Goal: Task Accomplishment & Management: Manage account settings

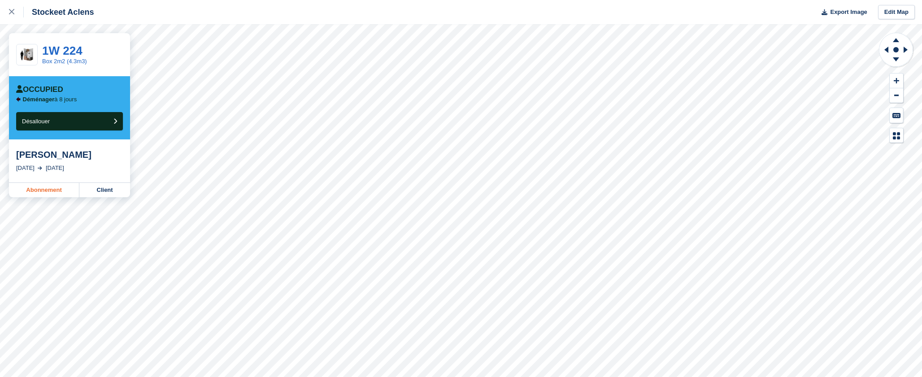
click at [35, 189] on link "Abonnement" at bounding box center [44, 190] width 70 height 14
click at [51, 192] on link "Abonnement" at bounding box center [44, 190] width 70 height 14
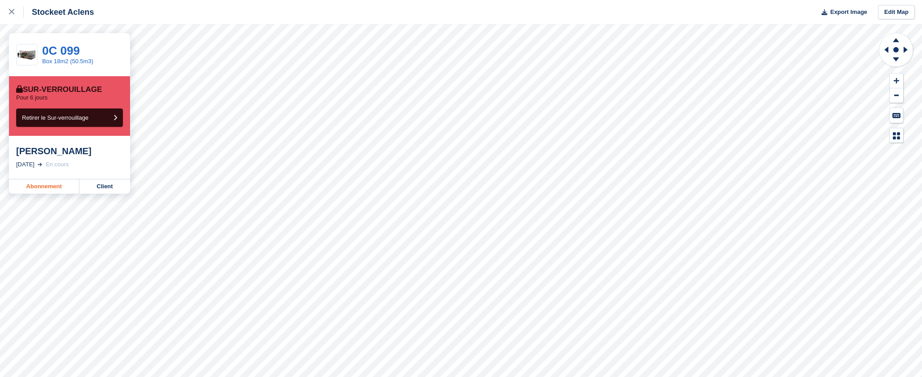
click at [46, 186] on link "Abonnement" at bounding box center [44, 186] width 70 height 14
click at [48, 189] on link "Abonnement" at bounding box center [44, 186] width 70 height 14
click at [31, 184] on link "Abonnement" at bounding box center [44, 186] width 70 height 14
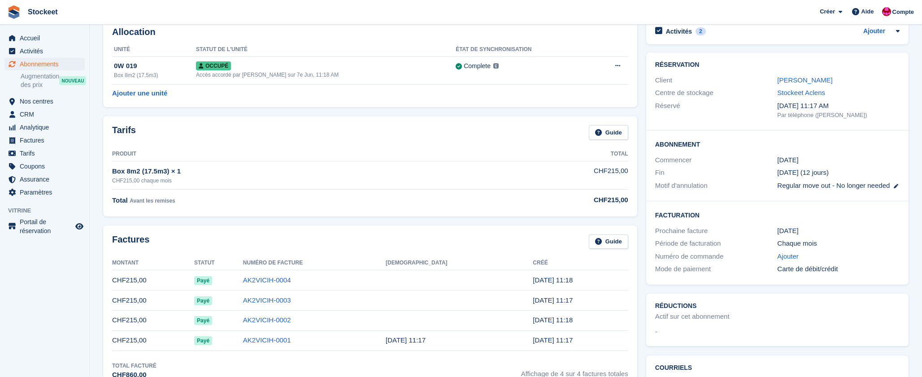
scroll to position [51, 0]
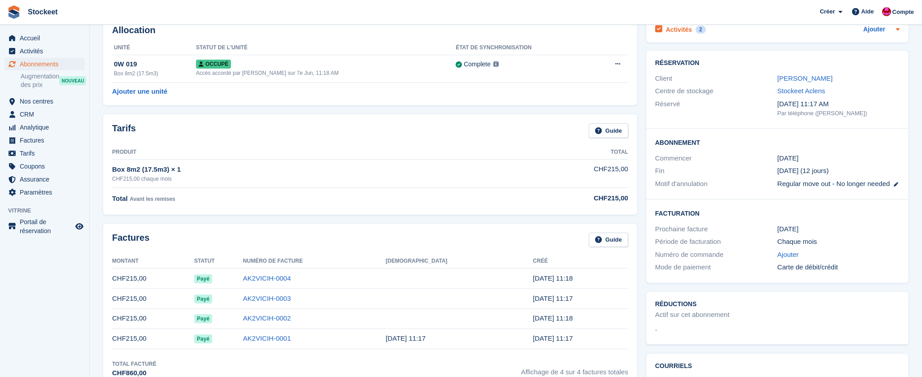
click at [684, 31] on h2 "Activités" at bounding box center [679, 30] width 26 height 8
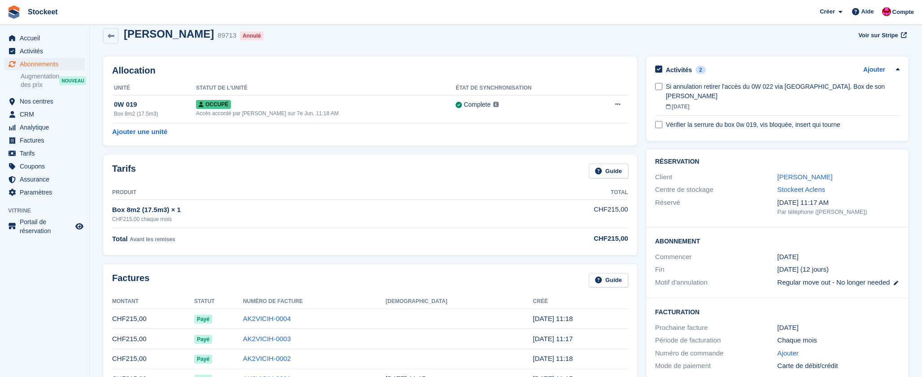
scroll to position [9, 0]
click at [681, 74] on h2 "Activités" at bounding box center [679, 71] width 26 height 8
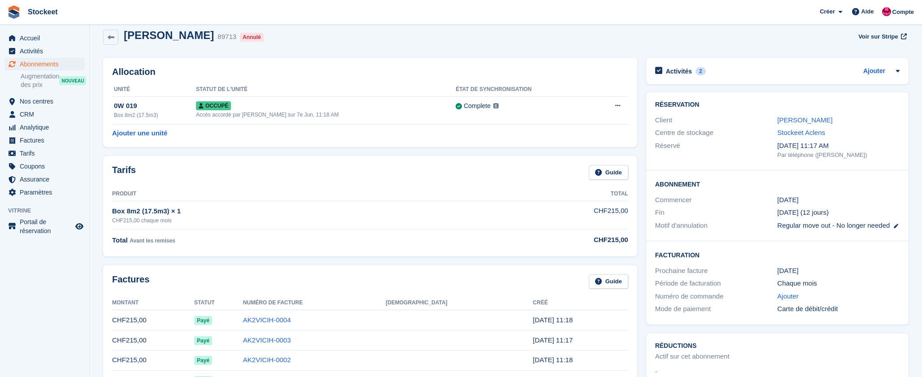
click at [681, 74] on h2 "Activités" at bounding box center [679, 71] width 26 height 8
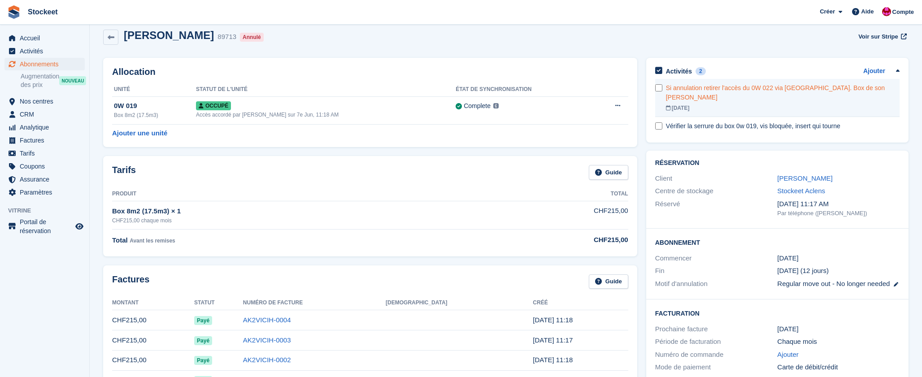
scroll to position [5, 0]
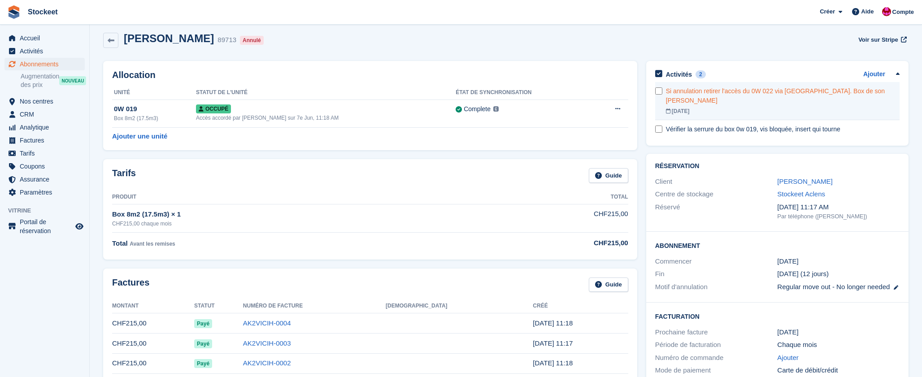
click at [725, 98] on div "Si annulation retirer l'accès du 0W 022 via Sensorberg. Box de son amie Raquel …" at bounding box center [783, 96] width 234 height 19
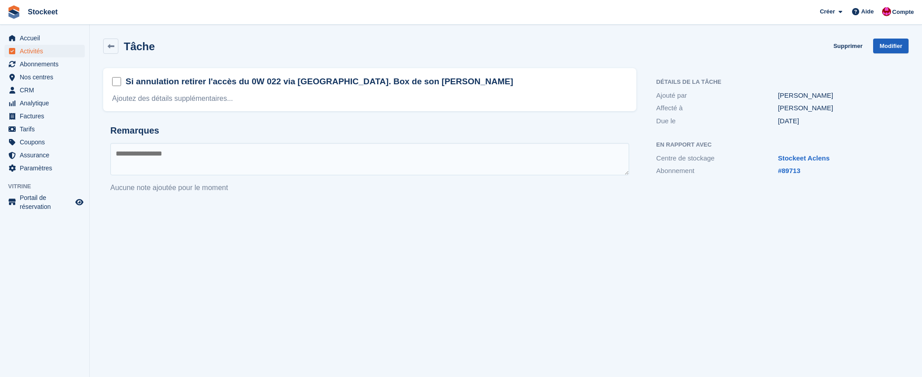
click at [892, 44] on link "Modifier" at bounding box center [890, 46] width 35 height 15
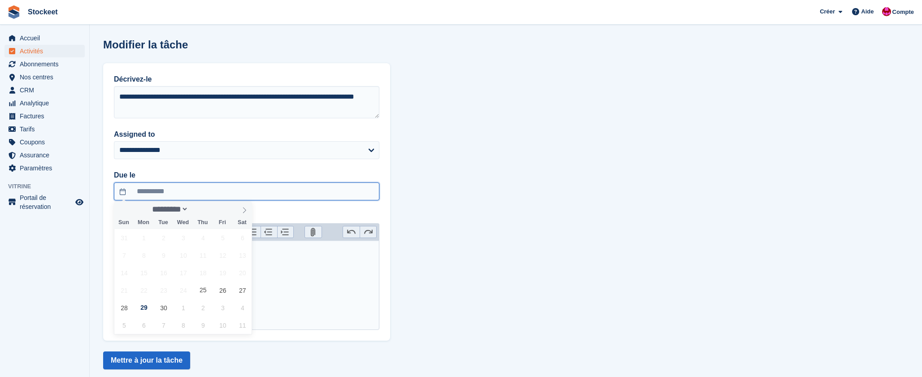
click at [182, 196] on input "**********" at bounding box center [247, 192] width 266 height 18
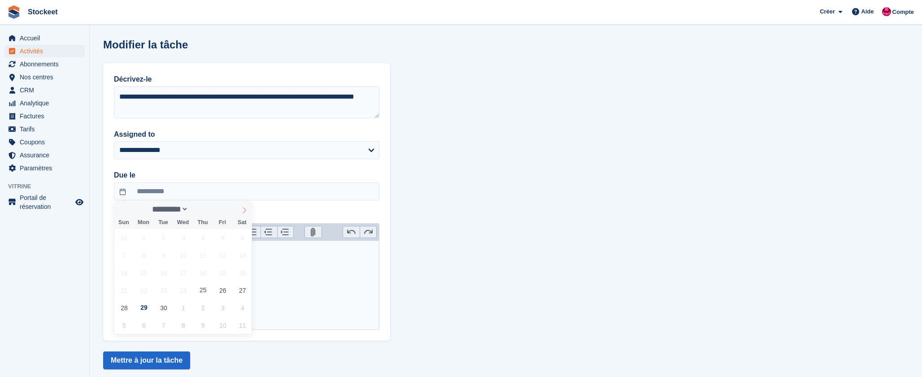
click at [245, 210] on icon at bounding box center [244, 210] width 6 height 6
select select "*"
click at [145, 258] on span "6" at bounding box center [143, 255] width 17 height 17
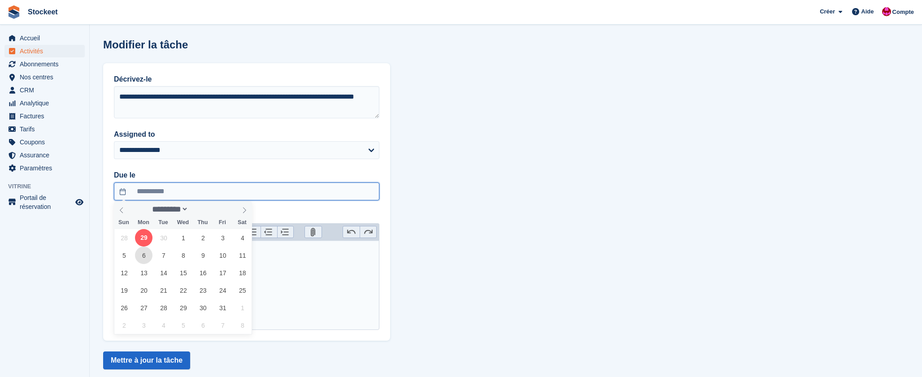
type input "**********"
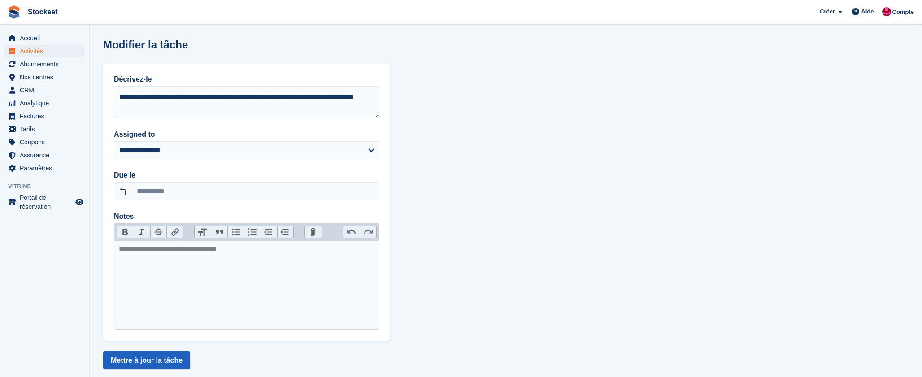
click at [168, 360] on button "Mettre à jour la tâche" at bounding box center [146, 361] width 87 height 18
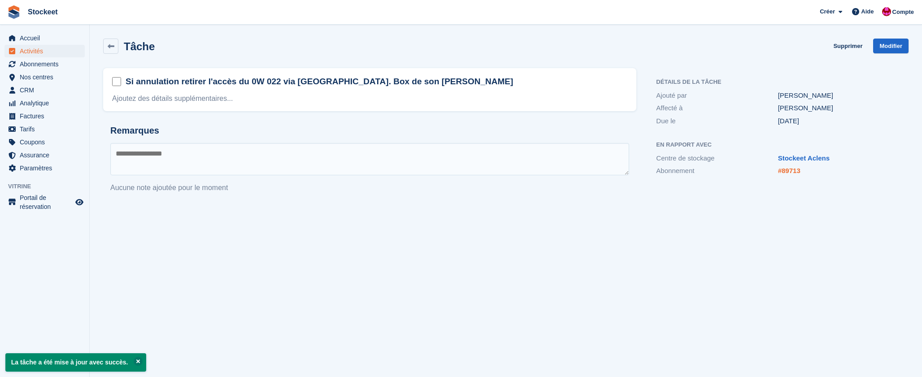
click at [787, 171] on link "#89713" at bounding box center [789, 171] width 22 height 8
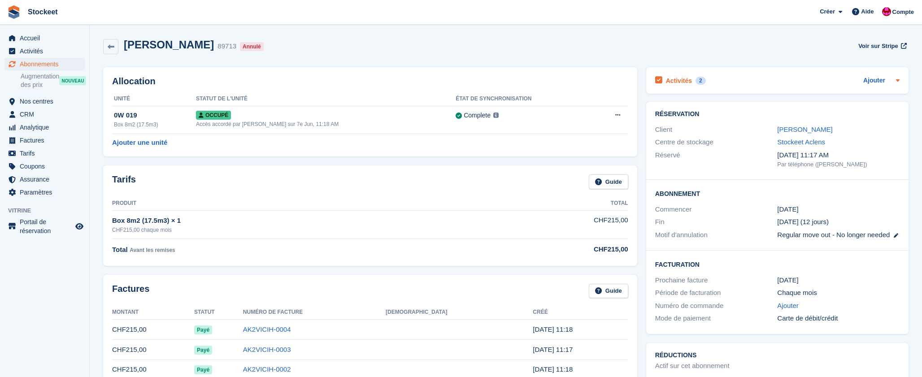
click at [693, 81] on div "Activités 2" at bounding box center [680, 80] width 51 height 12
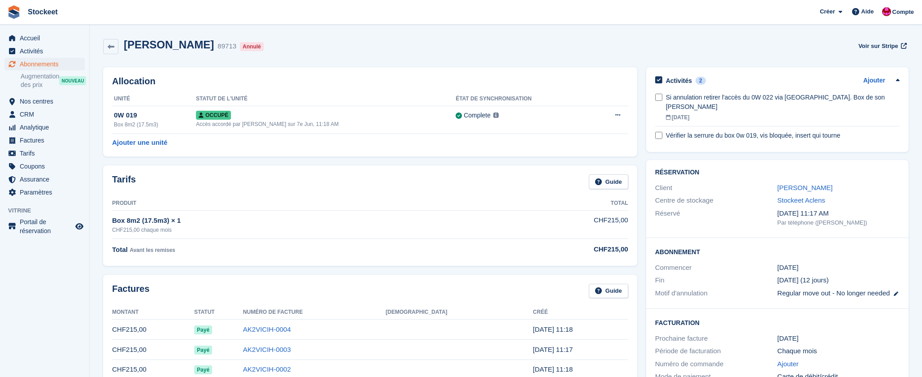
click at [42, 63] on span "Abonnements" at bounding box center [47, 64] width 54 height 13
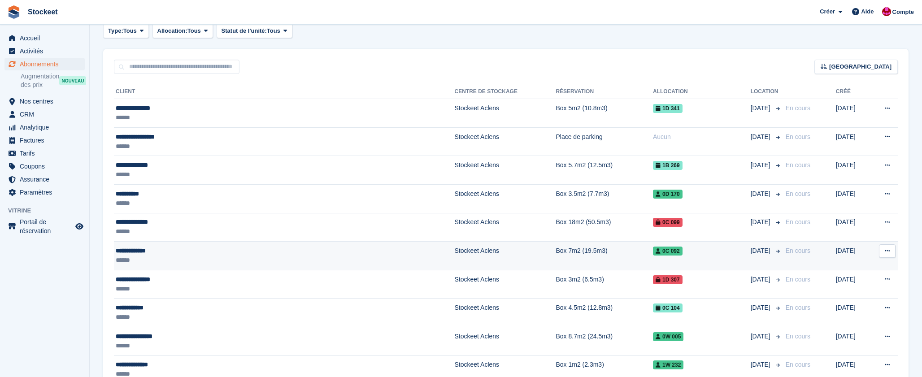
scroll to position [163, 0]
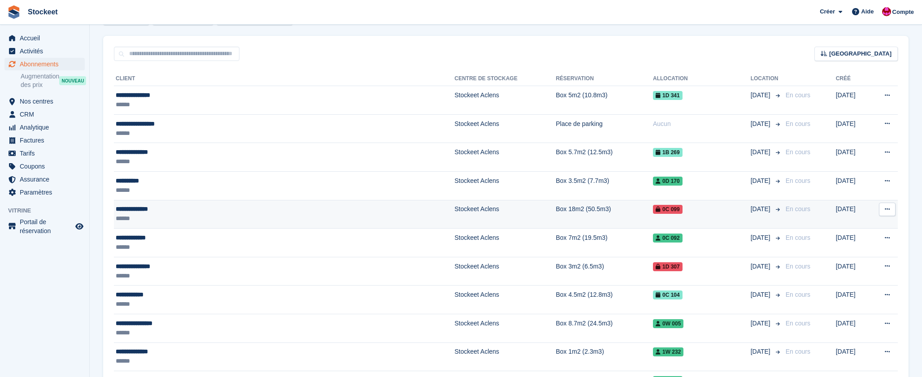
click at [156, 211] on div "**********" at bounding box center [221, 209] width 210 height 9
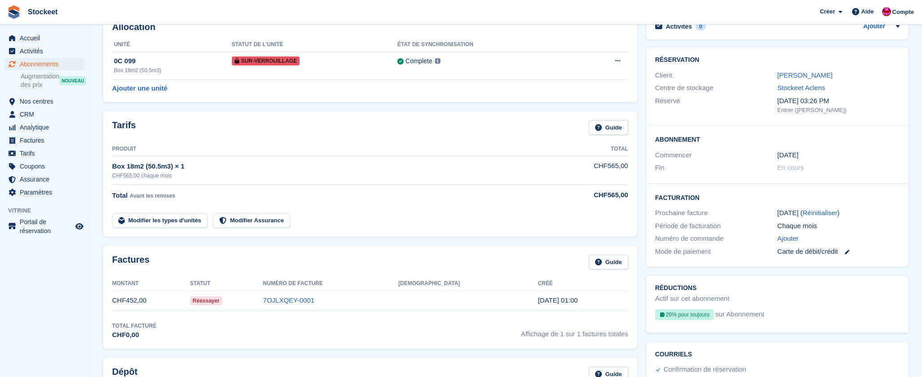
scroll to position [113, 0]
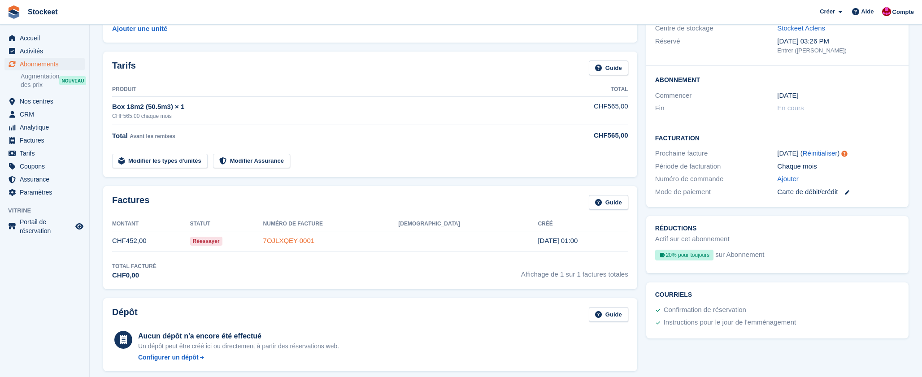
click at [315, 241] on link "7OJLXQEY-0001" at bounding box center [289, 241] width 52 height 8
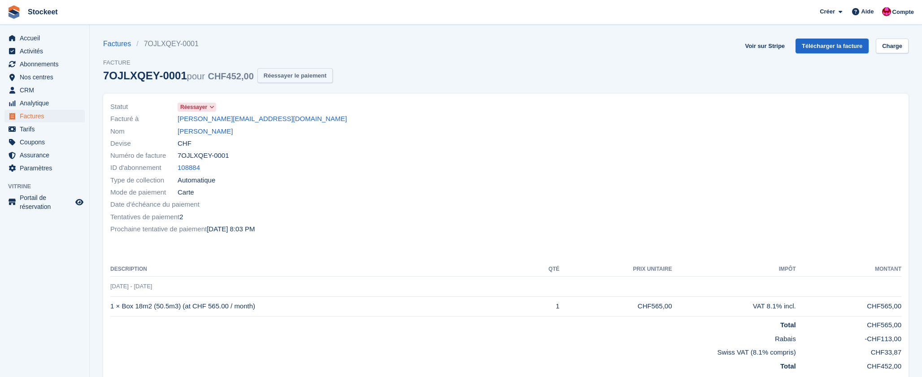
click at [297, 75] on button "Réessayer le paiement" at bounding box center [295, 75] width 75 height 15
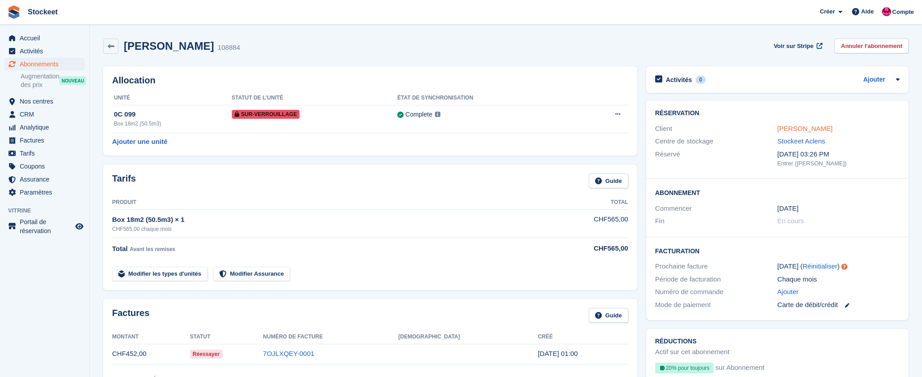
click at [815, 127] on link "Paul Gutierrez" at bounding box center [804, 129] width 55 height 8
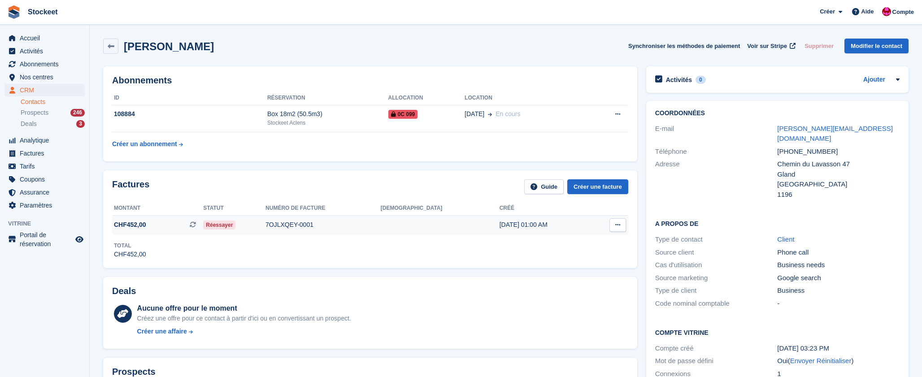
click at [195, 228] on span "CHF452,00 Il s'agit d'une facture d'abonnement récurrente." at bounding box center [157, 224] width 91 height 9
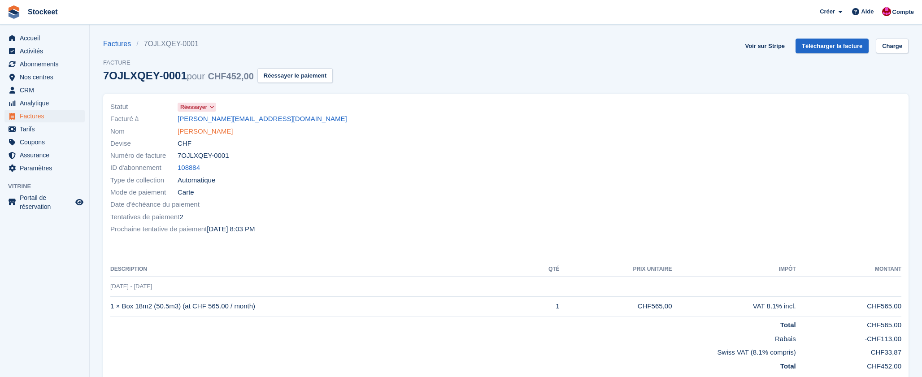
click at [203, 132] on link "[PERSON_NAME]" at bounding box center [205, 132] width 55 height 10
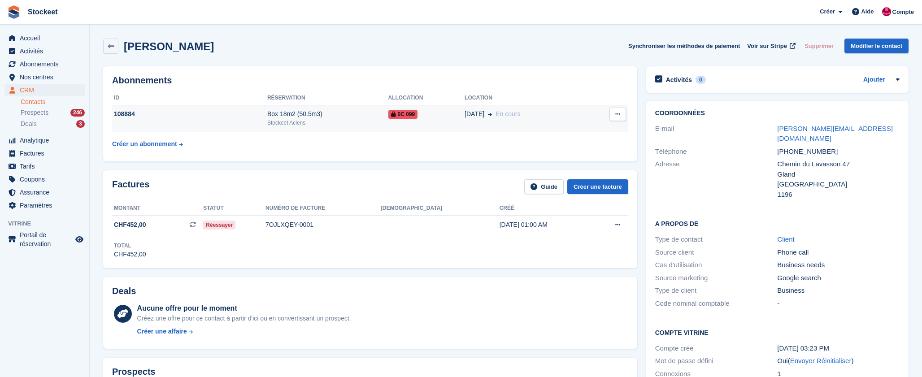
click at [159, 121] on td "108884" at bounding box center [189, 118] width 155 height 27
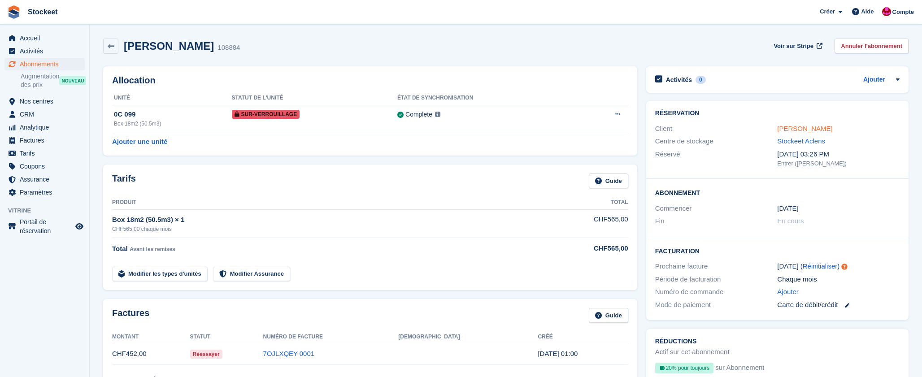
click at [808, 131] on link "[PERSON_NAME]" at bounding box center [804, 129] width 55 height 8
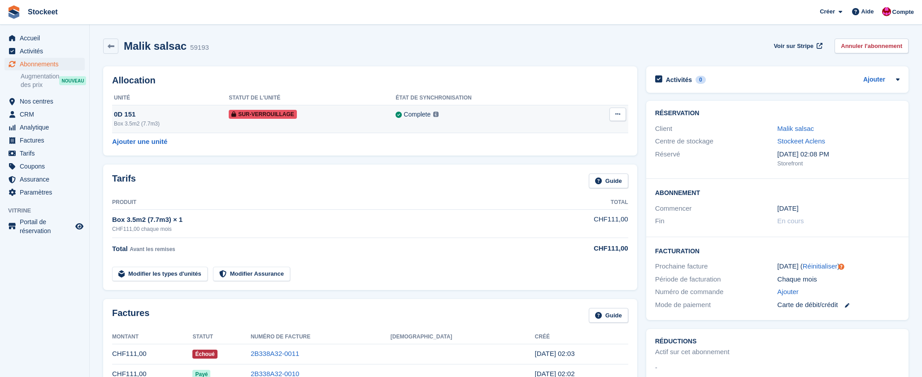
click at [330, 115] on div "Sur-verrouillage" at bounding box center [312, 113] width 167 height 9
click at [299, 353] on link "2B338A32-0011" at bounding box center [275, 354] width 48 height 8
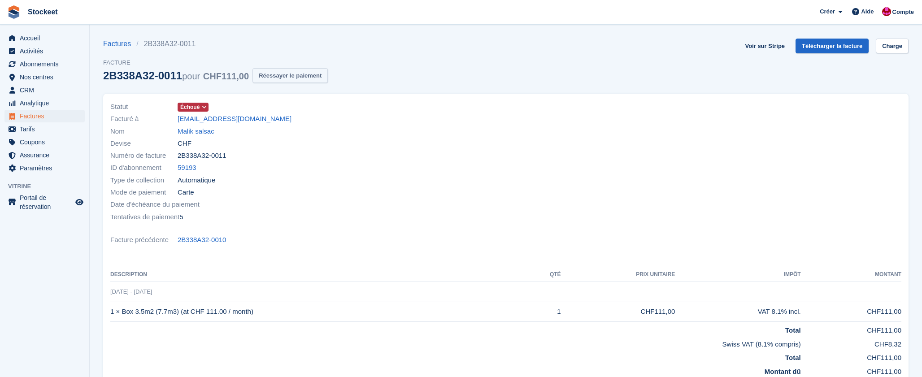
click at [309, 79] on button "Réessayer le paiement" at bounding box center [290, 75] width 75 height 15
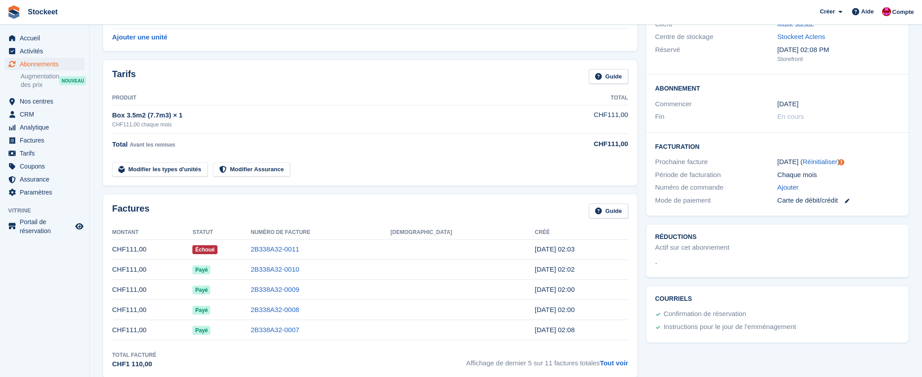
scroll to position [112, 0]
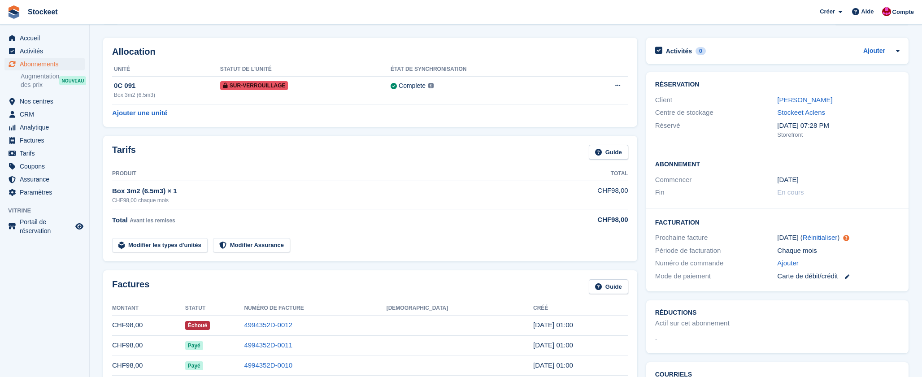
scroll to position [29, 0]
click at [814, 99] on link "[PERSON_NAME]" at bounding box center [804, 100] width 55 height 8
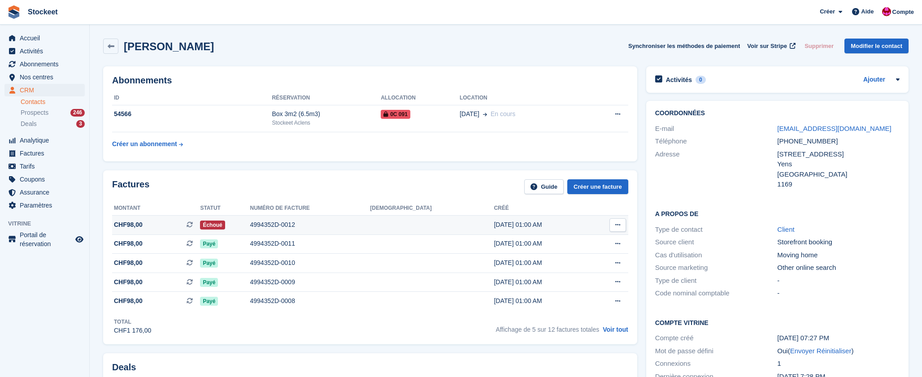
click at [371, 224] on div "4994352D-0012" at bounding box center [310, 224] width 120 height 9
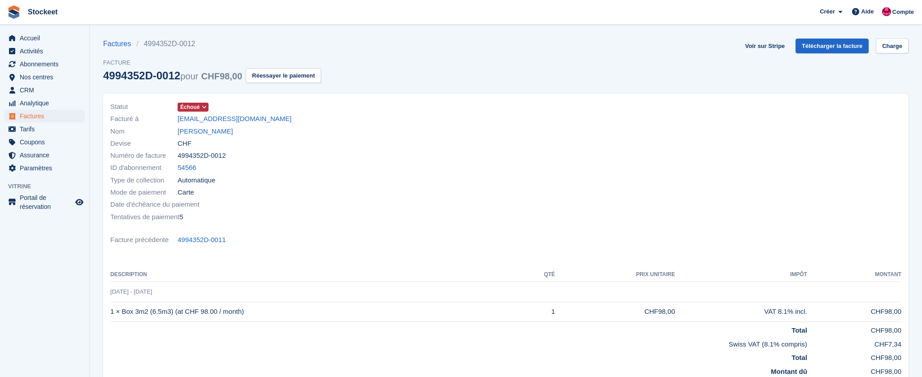
click at [321, 78] on button "Réessayer le paiement" at bounding box center [283, 75] width 75 height 15
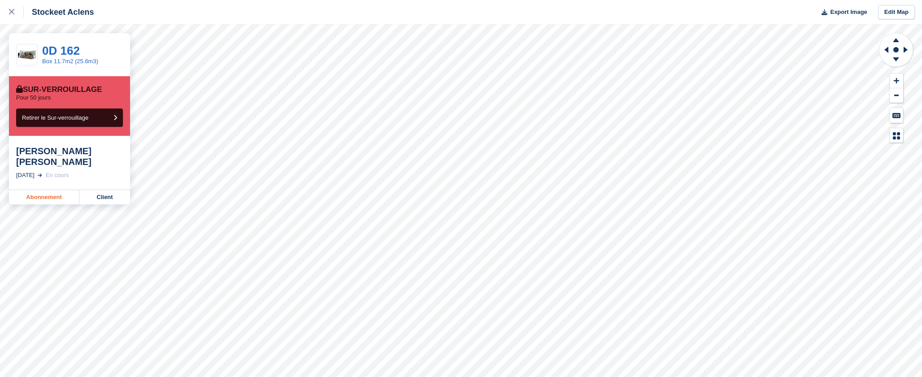
click at [49, 190] on link "Abonnement" at bounding box center [44, 197] width 70 height 14
click at [49, 187] on link "Abonnement" at bounding box center [44, 186] width 70 height 14
click at [49, 191] on link "Abonnement" at bounding box center [44, 186] width 70 height 14
click at [40, 190] on link "Abonnement" at bounding box center [44, 197] width 70 height 14
click at [54, 188] on link "Abonnement" at bounding box center [44, 186] width 70 height 14
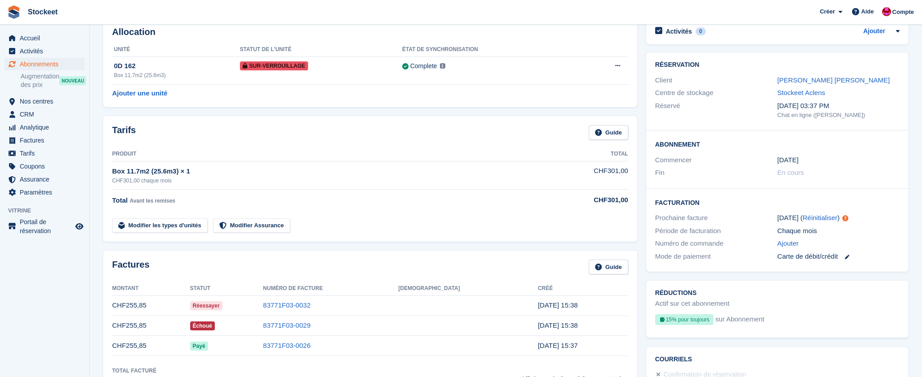
scroll to position [50, 0]
click at [311, 323] on link "83771F03-0029" at bounding box center [287, 324] width 48 height 8
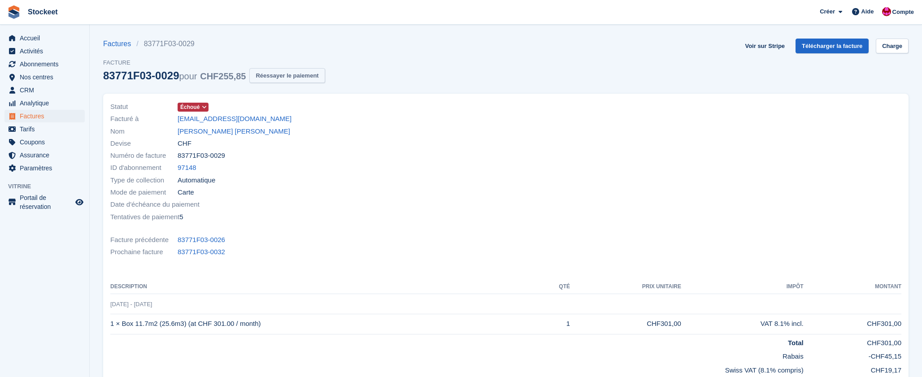
click at [297, 73] on button "Réessayer le paiement" at bounding box center [286, 75] width 75 height 15
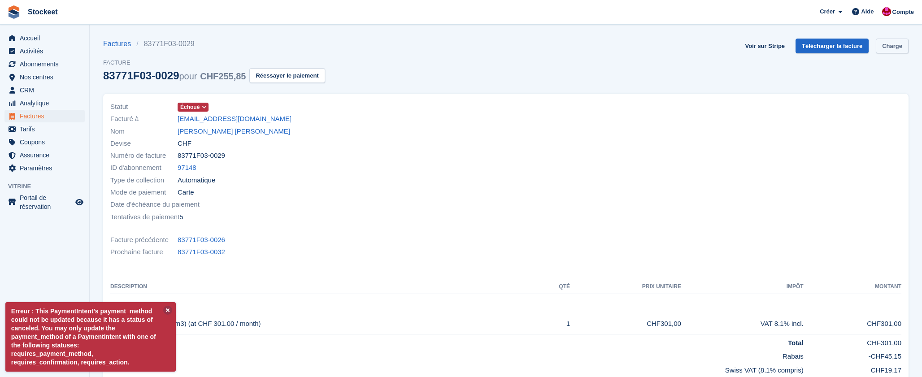
click at [897, 46] on link "Charge" at bounding box center [892, 46] width 33 height 15
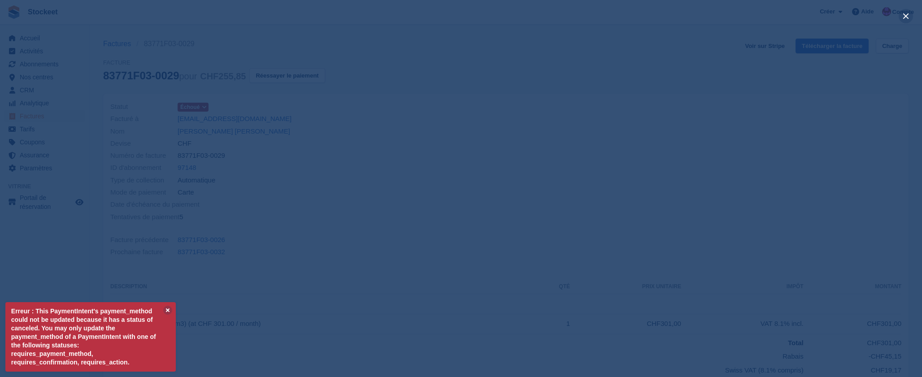
click at [908, 16] on button "close" at bounding box center [906, 16] width 14 height 14
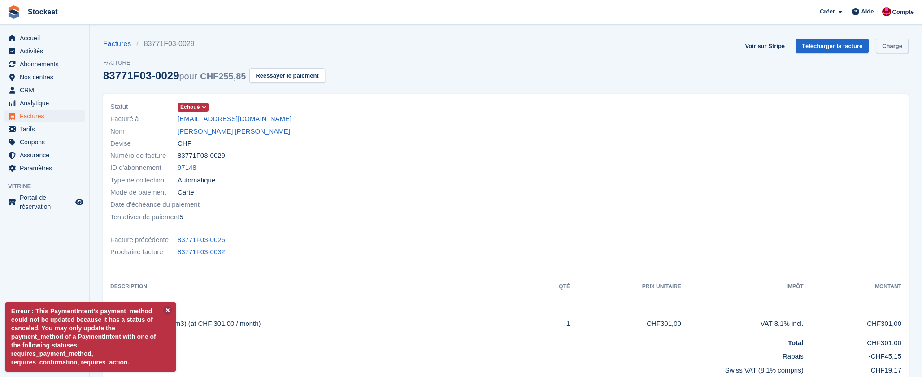
click at [891, 48] on link "Charge" at bounding box center [892, 46] width 33 height 15
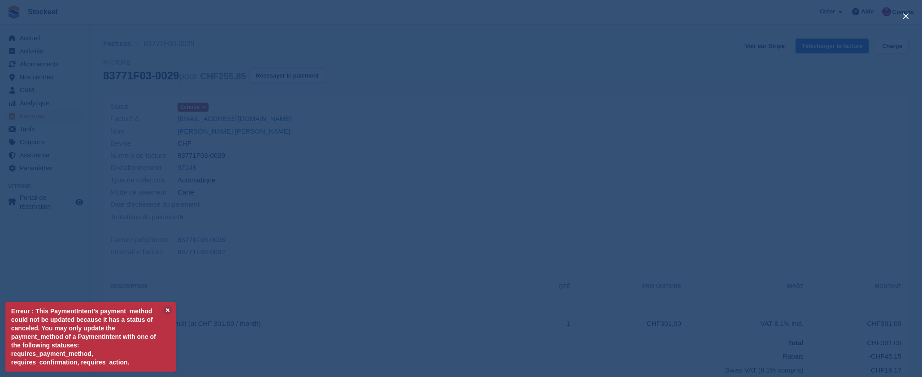
drag, startPoint x: 323, startPoint y: 119, endPoint x: 286, endPoint y: 128, distance: 37.4
click at [322, 118] on div "close" at bounding box center [461, 188] width 922 height 377
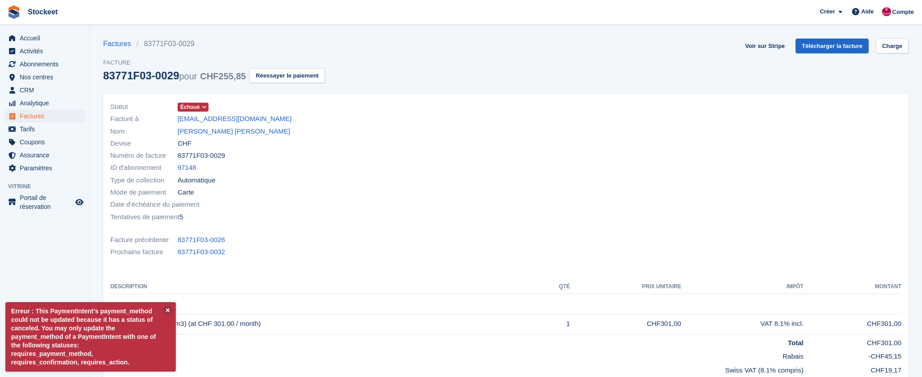
drag, startPoint x: 343, startPoint y: 197, endPoint x: 266, endPoint y: 241, distance: 88.6
click at [338, 199] on div "Date d'échéance du paiement" at bounding box center [305, 205] width 390 height 12
click at [170, 310] on button at bounding box center [167, 310] width 9 height 9
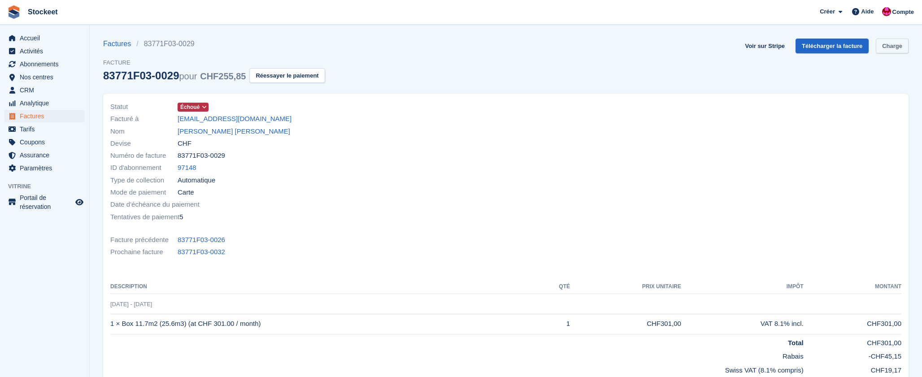
click at [892, 51] on link "Charge" at bounding box center [892, 46] width 33 height 15
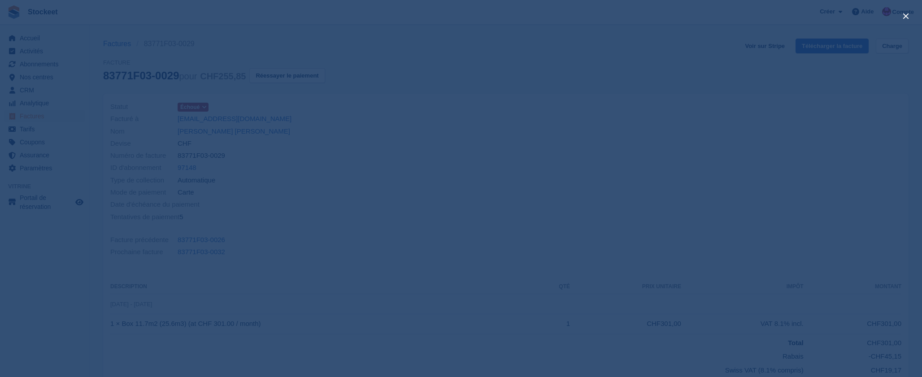
drag, startPoint x: 457, startPoint y: 163, endPoint x: 450, endPoint y: 162, distance: 6.5
click at [456, 163] on div "close" at bounding box center [461, 188] width 922 height 377
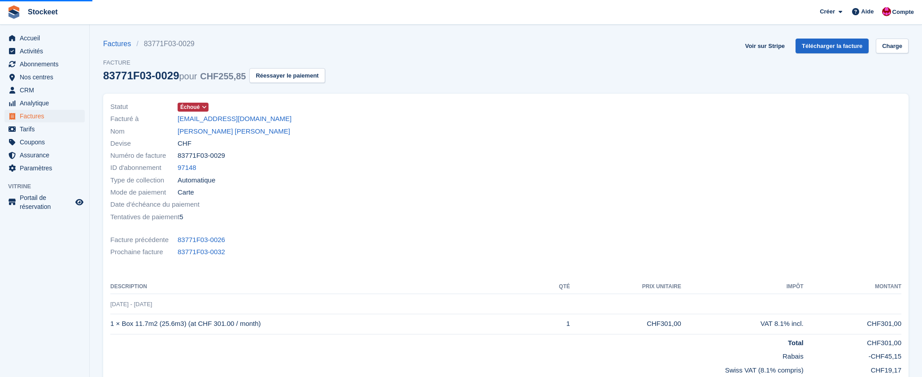
scroll to position [50, 0]
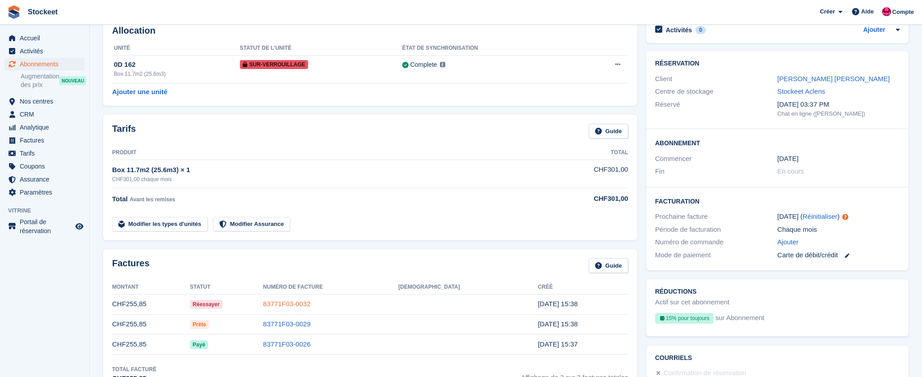
click at [311, 301] on link "83771F03-0032" at bounding box center [287, 304] width 48 height 8
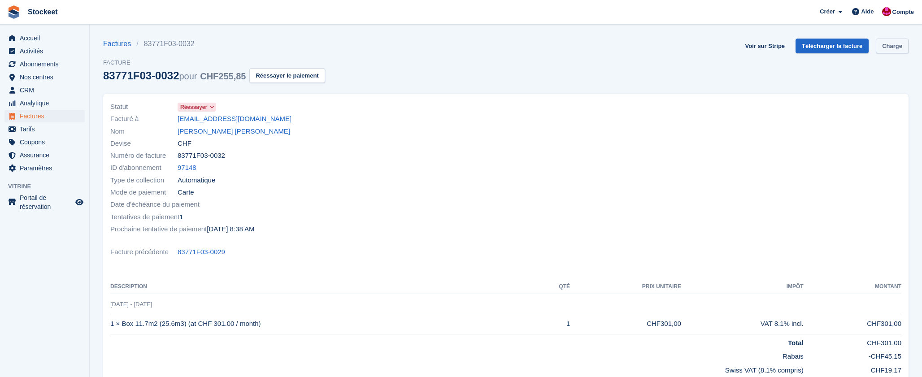
click at [903, 44] on link "Charge" at bounding box center [892, 46] width 33 height 15
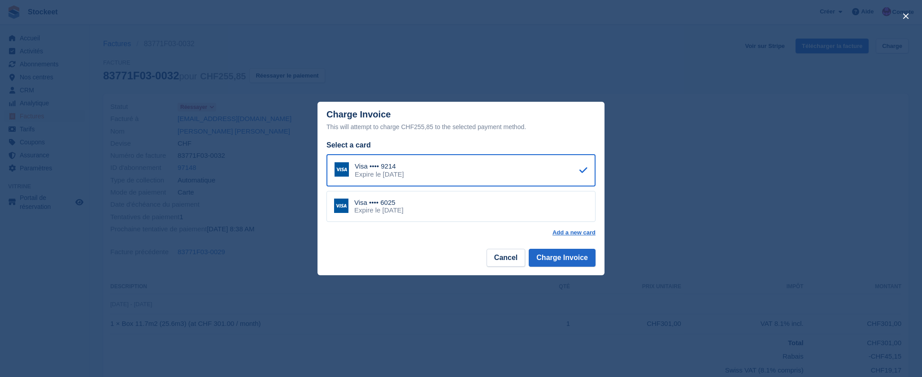
drag, startPoint x: 414, startPoint y: 212, endPoint x: 420, endPoint y: 213, distance: 5.8
click at [415, 212] on div "Visa •••• 6025 Expire le April 2027" at bounding box center [461, 206] width 269 height 31
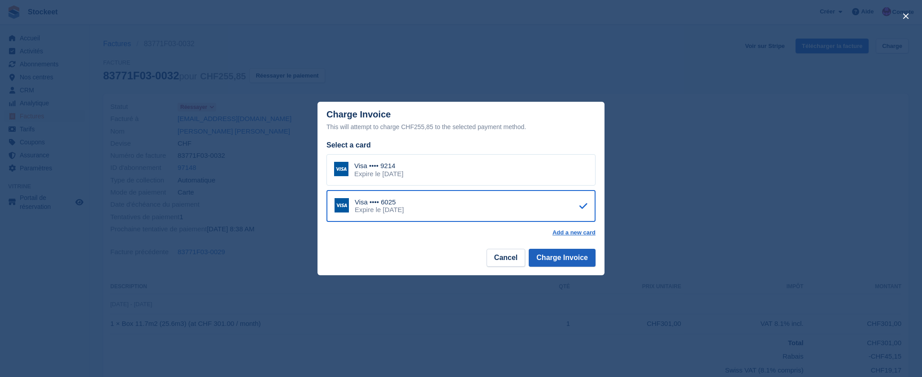
click at [552, 257] on button "Charge Invoice" at bounding box center [562, 258] width 67 height 18
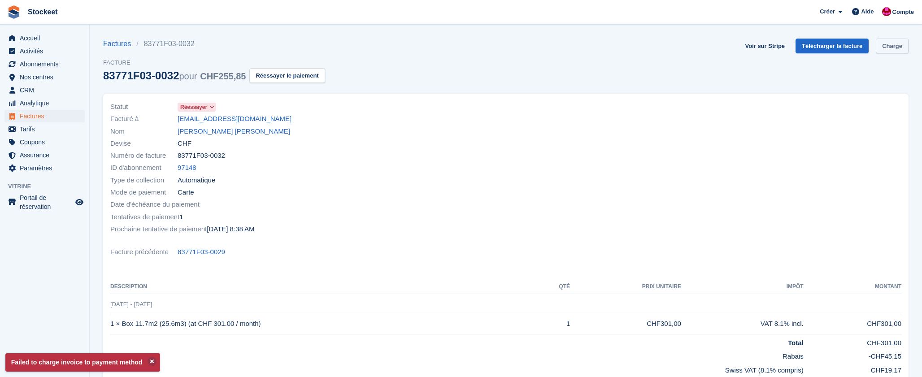
click at [904, 46] on link "Charge" at bounding box center [892, 46] width 33 height 15
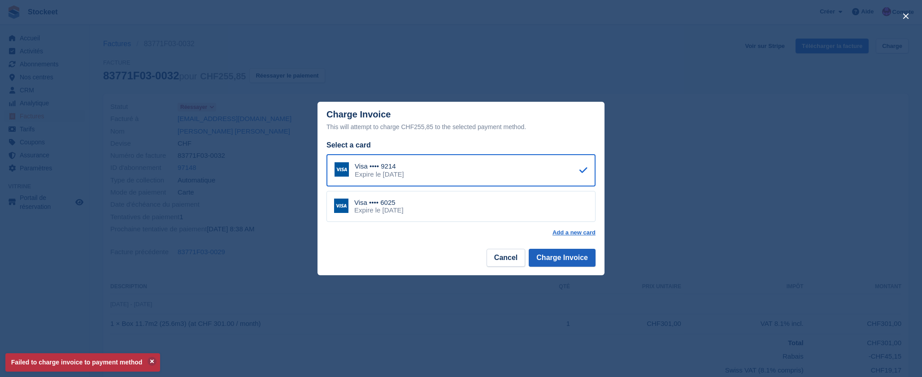
click at [559, 255] on button "Charge Invoice" at bounding box center [562, 258] width 67 height 18
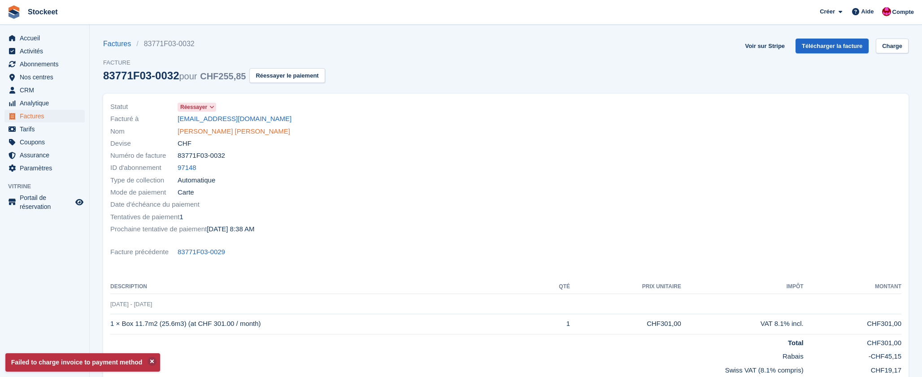
click at [211, 131] on link "stephanie zinga Aebi" at bounding box center [234, 132] width 113 height 10
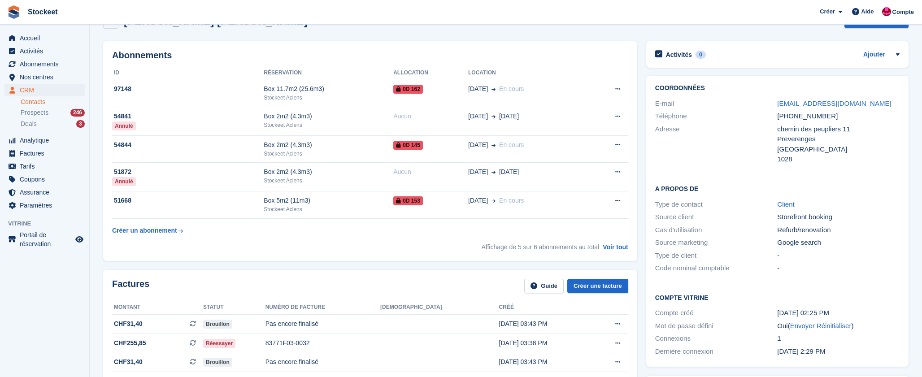
scroll to position [35, 0]
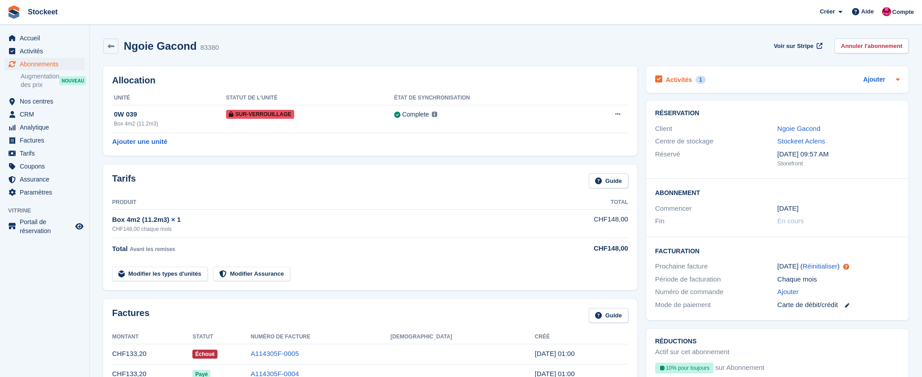
click at [684, 80] on h2 "Activités" at bounding box center [679, 80] width 26 height 8
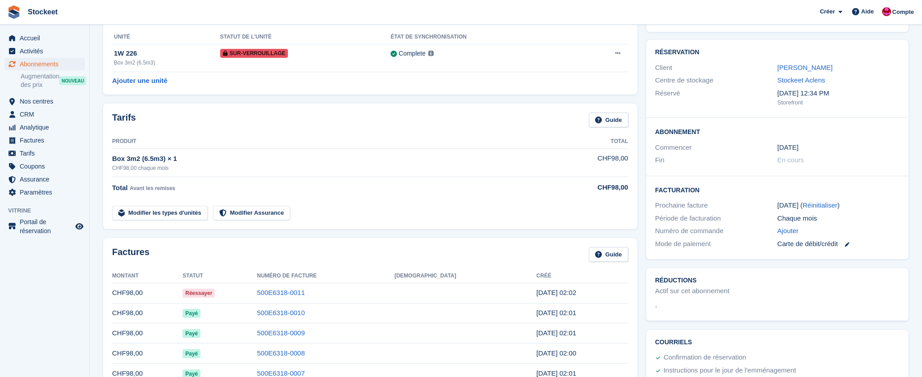
scroll to position [74, 0]
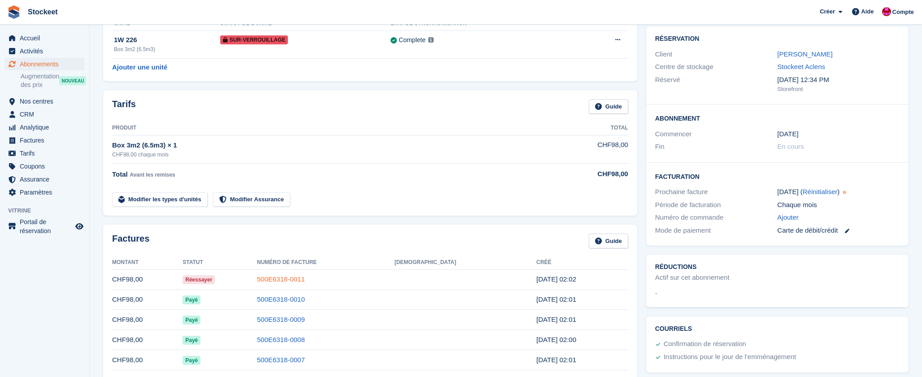
click at [305, 281] on link "500E6318-0011" at bounding box center [281, 279] width 48 height 8
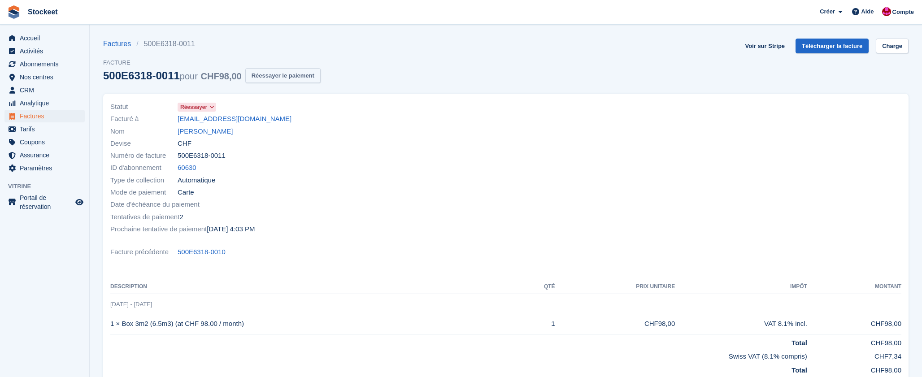
click at [290, 74] on button "Réessayer le paiement" at bounding box center [282, 75] width 75 height 15
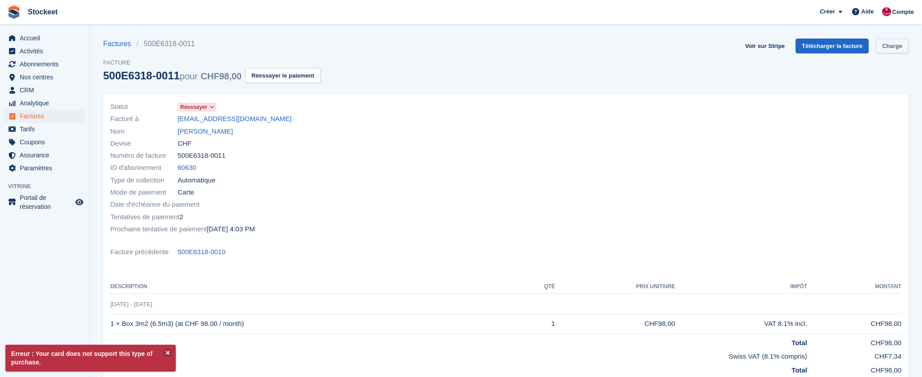
click at [896, 45] on link "Charge" at bounding box center [892, 46] width 33 height 15
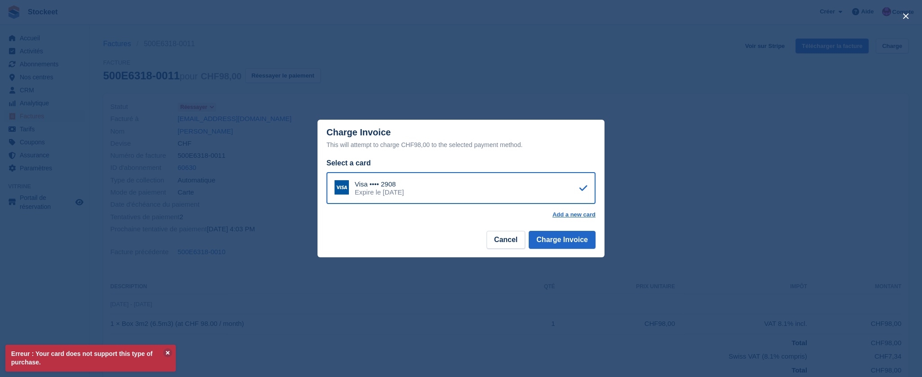
drag, startPoint x: 300, startPoint y: 63, endPoint x: 135, endPoint y: 24, distance: 169.3
click at [299, 63] on div "close" at bounding box center [461, 188] width 922 height 377
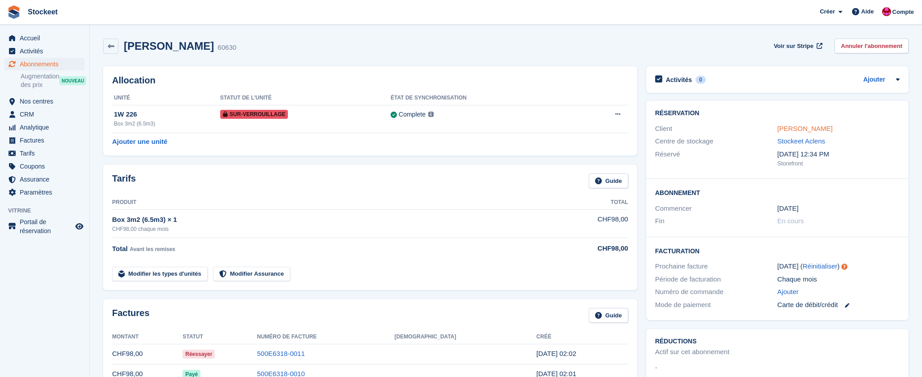
click at [799, 131] on link "Max Sanchez" at bounding box center [804, 129] width 55 height 8
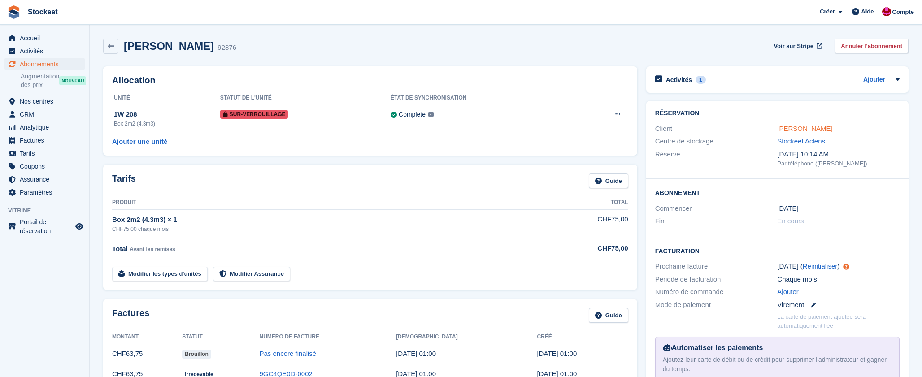
click at [798, 129] on link "Milard Marie Emilie" at bounding box center [804, 129] width 55 height 8
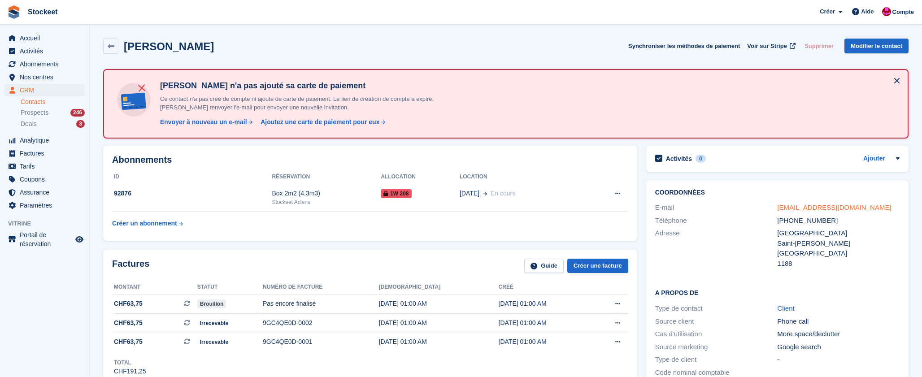
click at [825, 210] on link "milardemilie@gmail.com" at bounding box center [834, 208] width 114 height 8
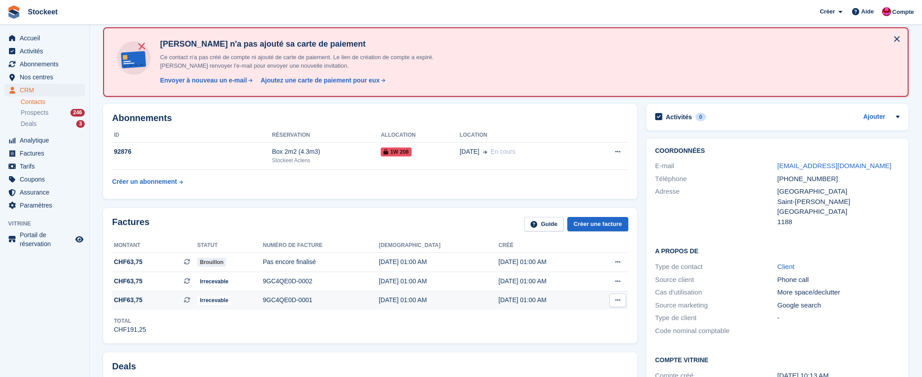
scroll to position [6, 0]
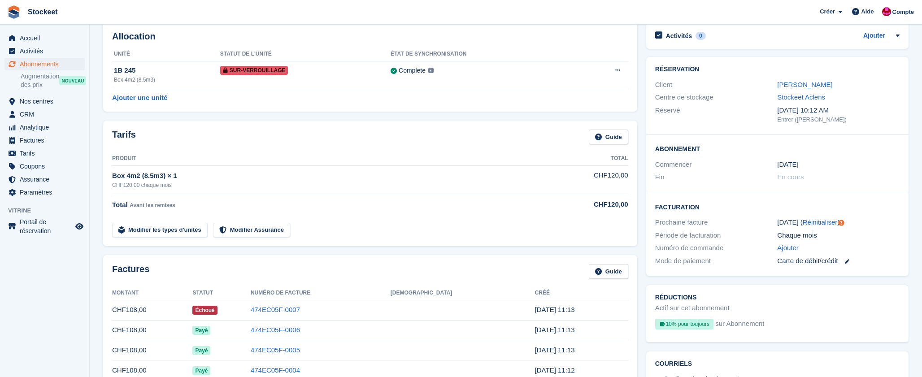
scroll to position [66, 0]
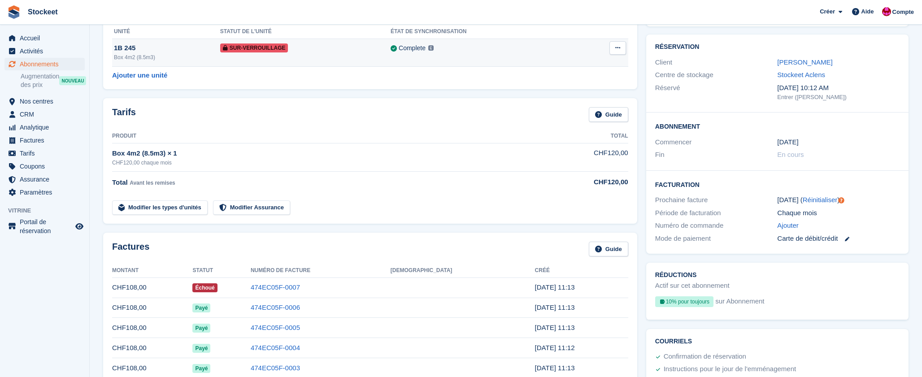
click at [310, 56] on td "Sur-verrouillage" at bounding box center [305, 53] width 170 height 28
click at [314, 281] on td "474EC05F-0007" at bounding box center [321, 288] width 140 height 20
click at [300, 288] on link "474EC05F-0007" at bounding box center [275, 288] width 49 height 8
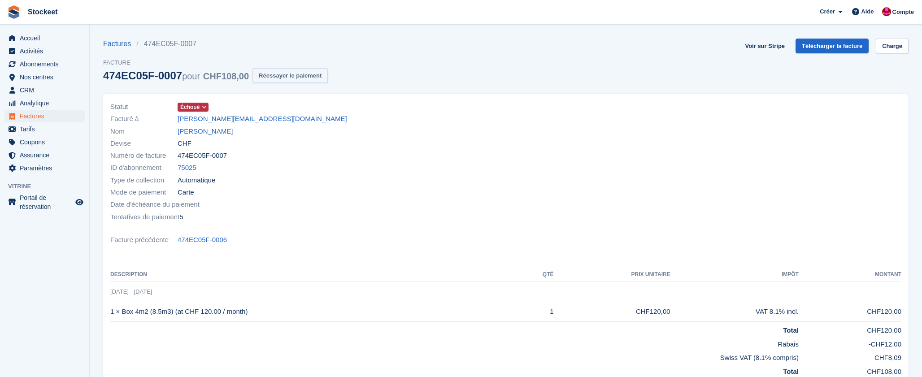
click at [301, 75] on button "Réessayer le paiement" at bounding box center [290, 75] width 75 height 15
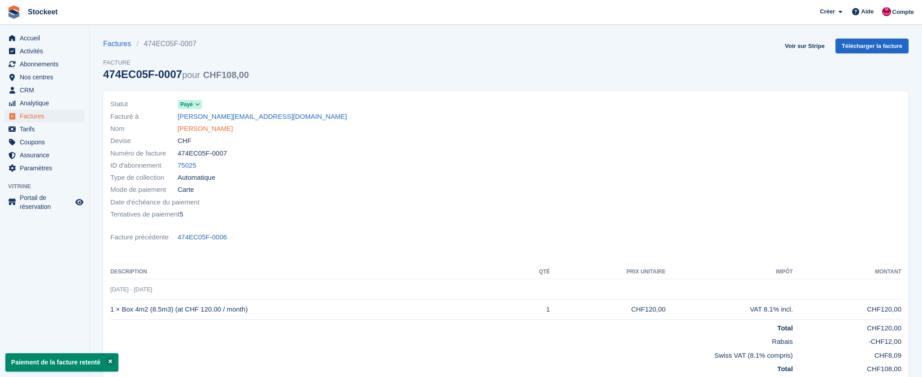
click at [213, 129] on link "Philippe Brunet" at bounding box center [205, 129] width 55 height 10
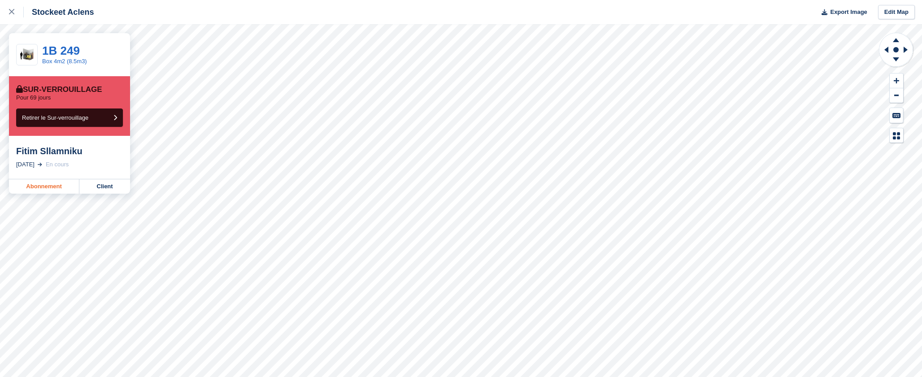
click at [47, 185] on link "Abonnement" at bounding box center [44, 186] width 70 height 14
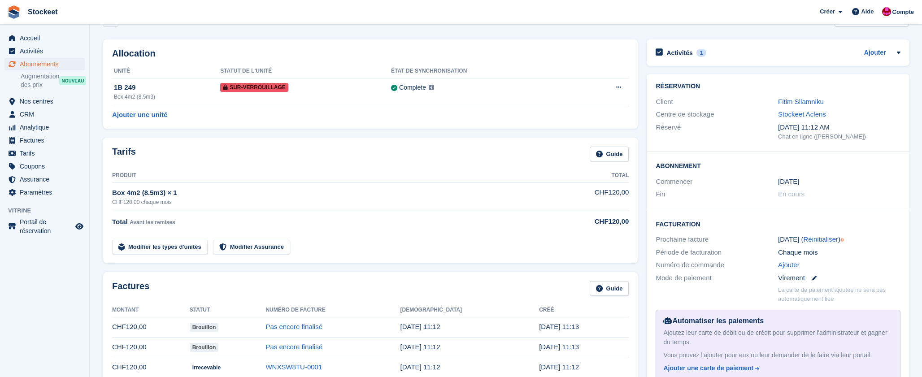
scroll to position [17, 0]
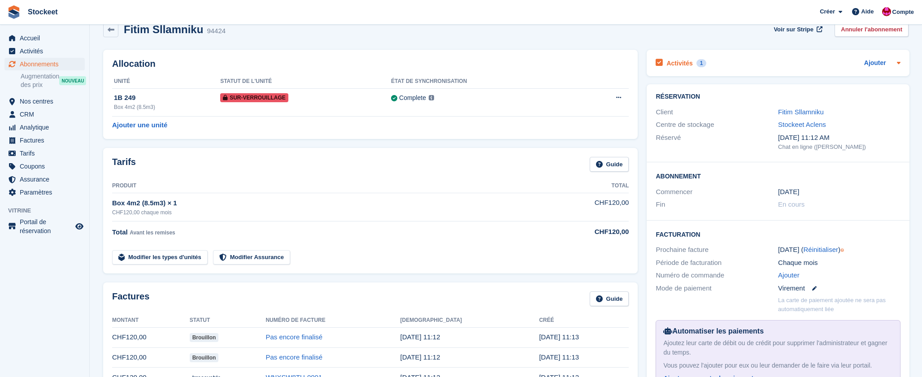
click at [680, 63] on h2 "Activités" at bounding box center [680, 63] width 26 height 8
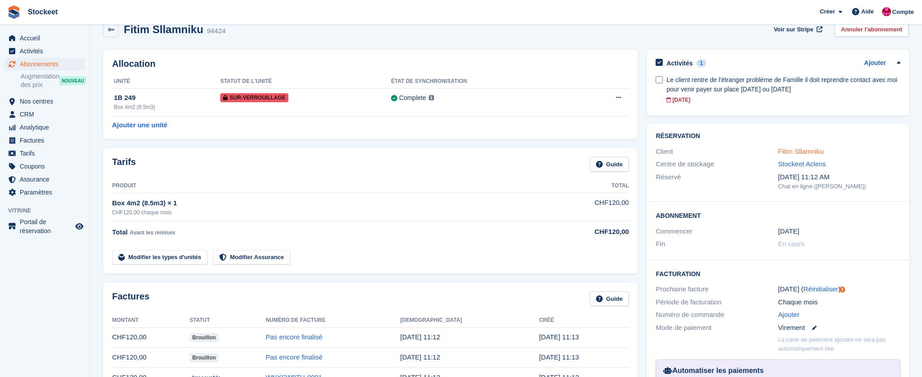
click at [806, 152] on link "Fitim Sllamniku" at bounding box center [801, 152] width 46 height 8
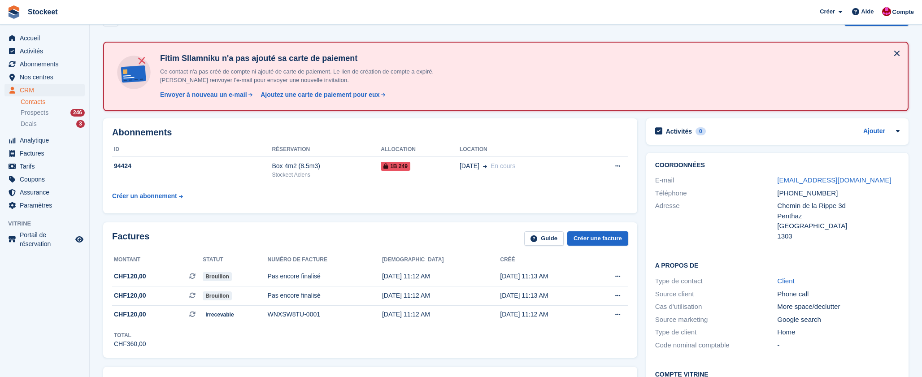
scroll to position [44, 0]
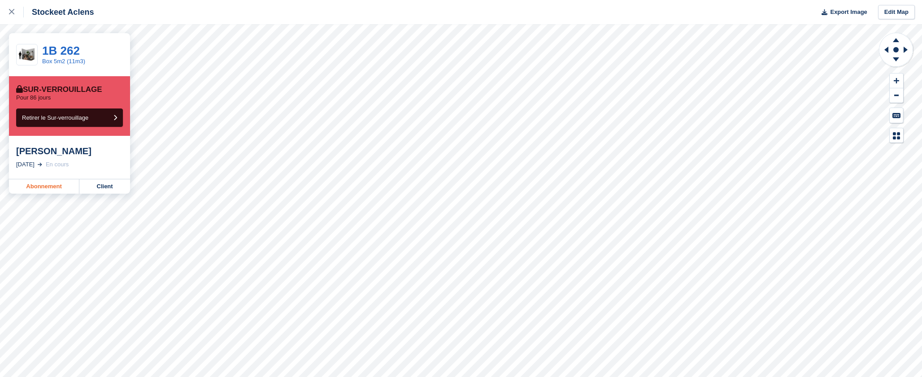
click at [26, 187] on link "Abonnement" at bounding box center [44, 186] width 70 height 14
click at [57, 186] on link "Abonnement" at bounding box center [44, 186] width 70 height 14
click at [43, 190] on link "Abonnement" at bounding box center [44, 197] width 70 height 14
click at [49, 190] on link "Abonnement" at bounding box center [44, 197] width 70 height 14
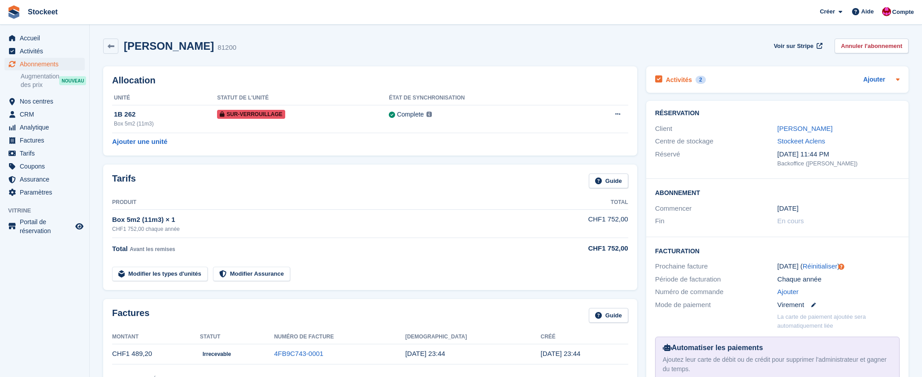
click at [684, 83] on h2 "Activités" at bounding box center [679, 80] width 26 height 8
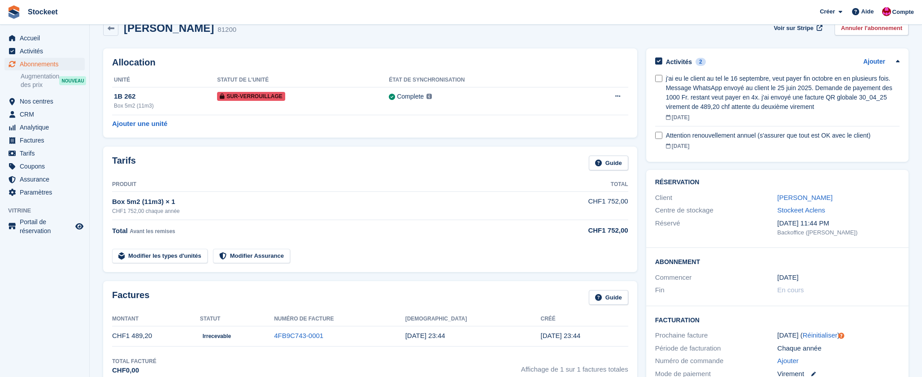
scroll to position [17, 0]
click at [41, 63] on span "Abonnements" at bounding box center [47, 64] width 54 height 13
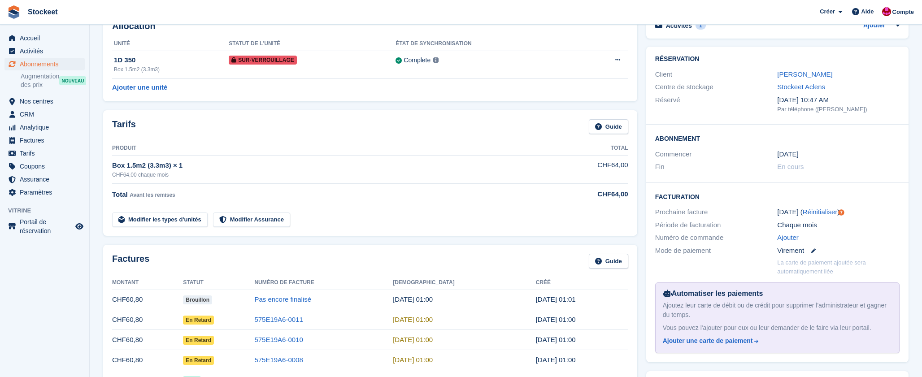
scroll to position [57, 0]
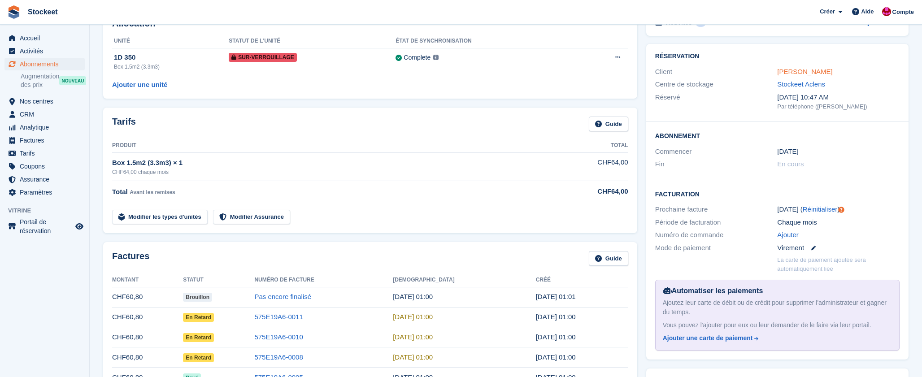
click at [814, 73] on link "Christine Azombo" at bounding box center [804, 72] width 55 height 8
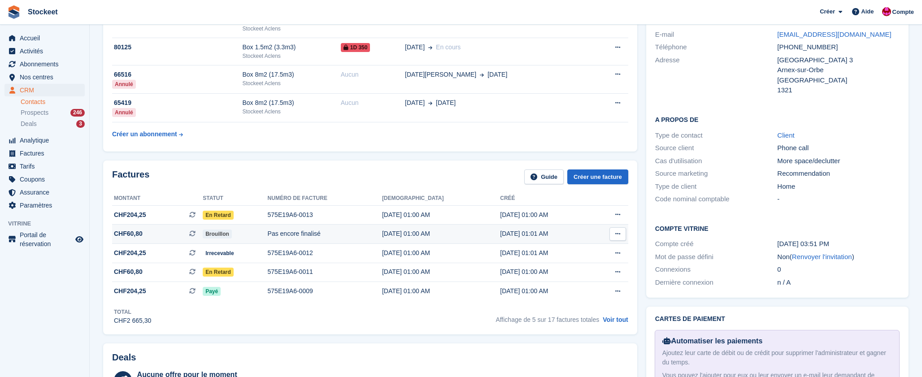
scroll to position [102, 0]
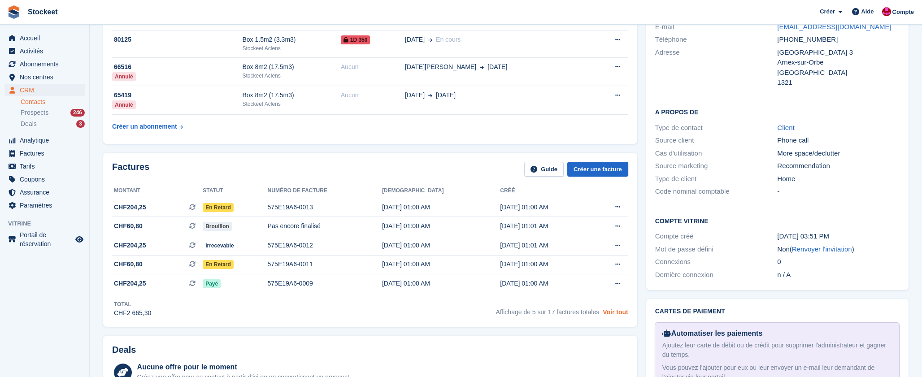
click at [622, 316] on link "Voir tout" at bounding box center [616, 312] width 26 height 7
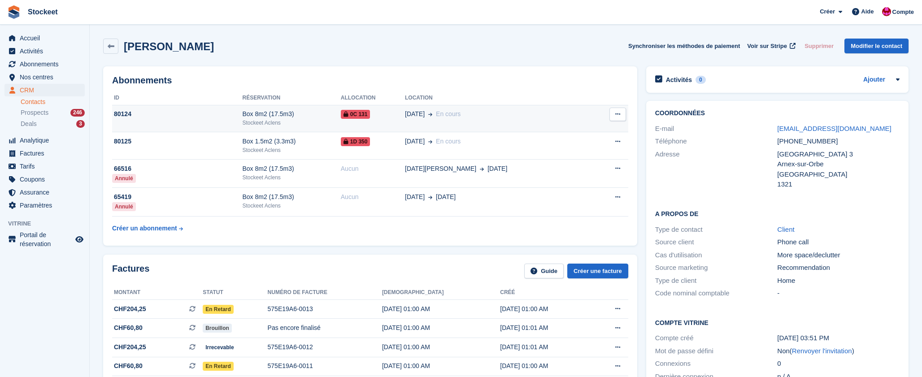
scroll to position [0, 0]
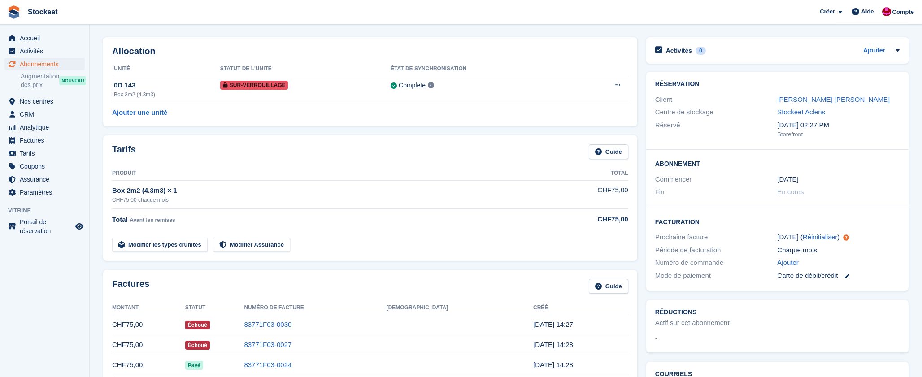
scroll to position [44, 0]
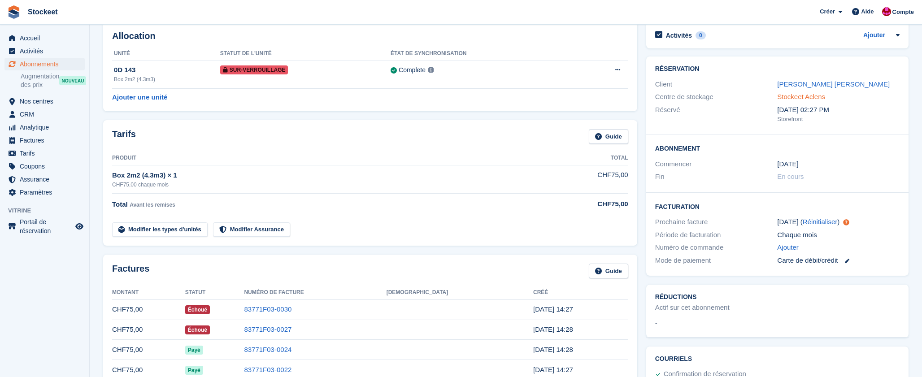
click at [807, 94] on link "Stockeet Aclens" at bounding box center [801, 97] width 48 height 8
click at [814, 87] on link "[PERSON_NAME] [PERSON_NAME]" at bounding box center [833, 84] width 113 height 8
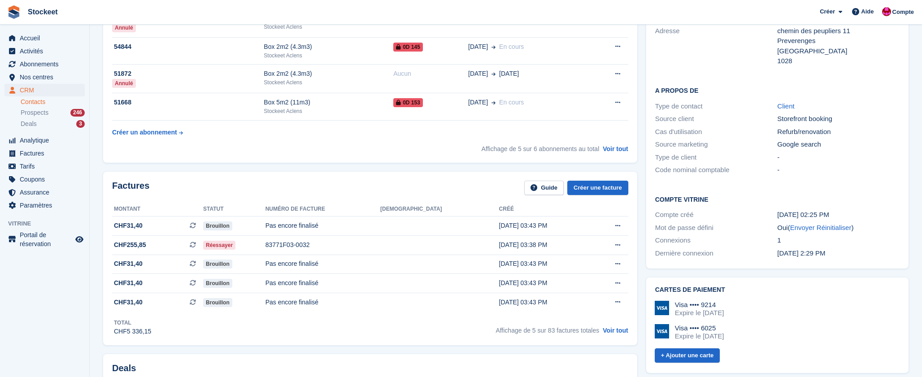
scroll to position [133, 0]
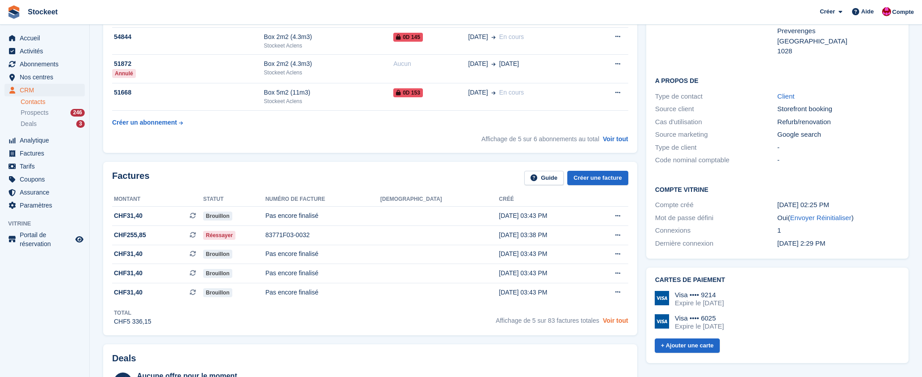
click at [608, 324] on link "Voir tout" at bounding box center [616, 320] width 26 height 7
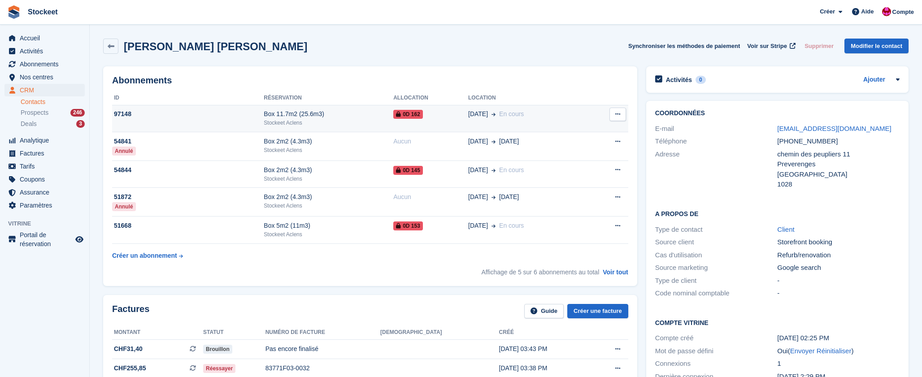
click at [214, 122] on td "97148" at bounding box center [188, 118] width 152 height 27
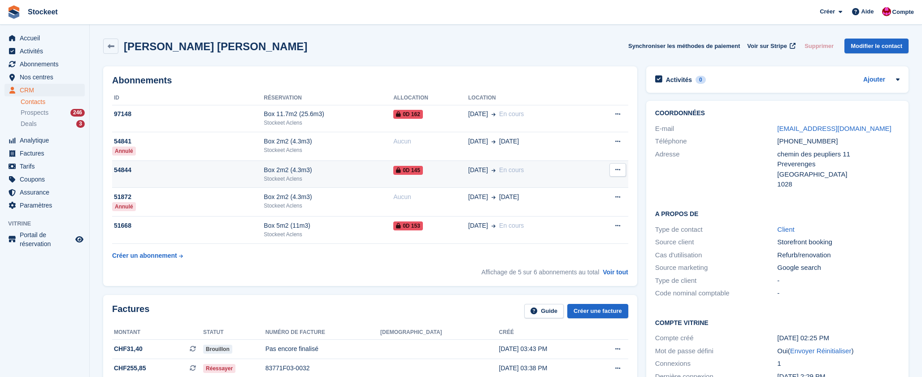
click at [179, 172] on div "54844" at bounding box center [188, 170] width 152 height 9
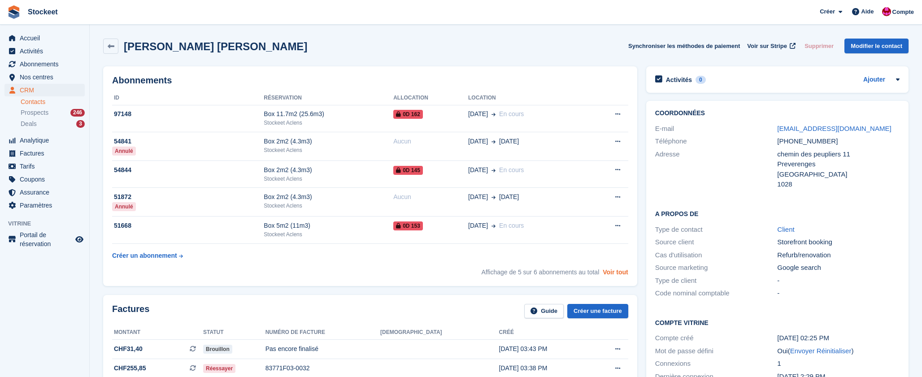
click at [624, 273] on link "Voir tout" at bounding box center [616, 272] width 26 height 7
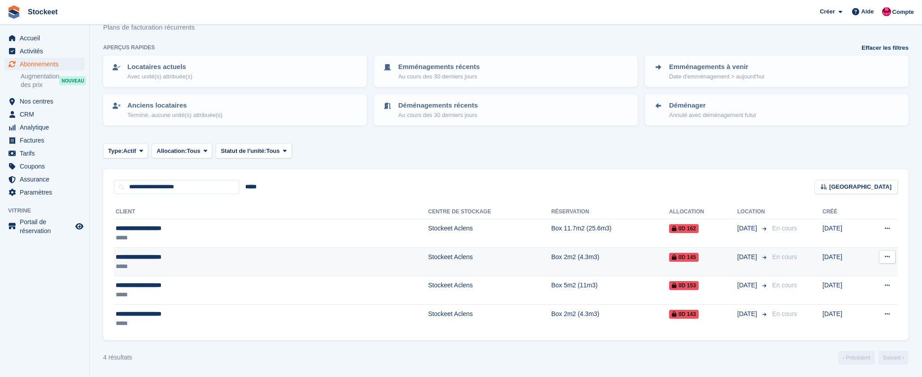
scroll to position [29, 0]
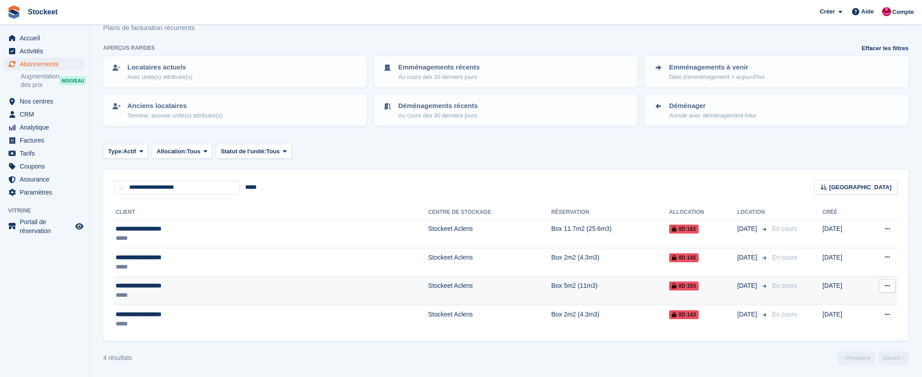
click at [215, 296] on div "*****" at bounding box center [195, 295] width 159 height 9
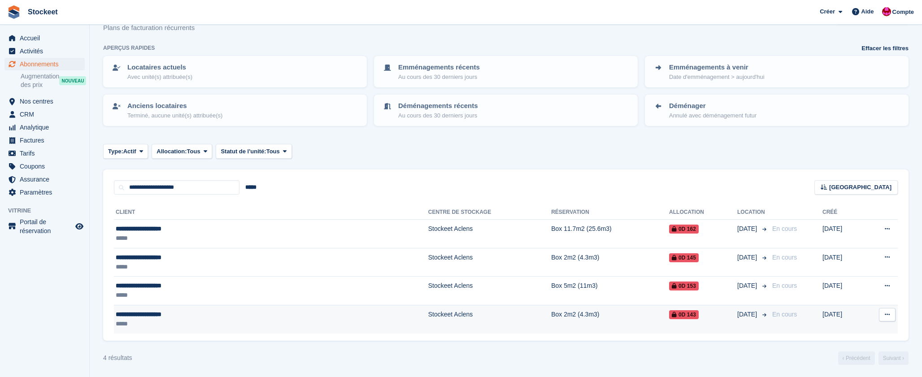
click at [197, 317] on div "**********" at bounding box center [195, 314] width 159 height 9
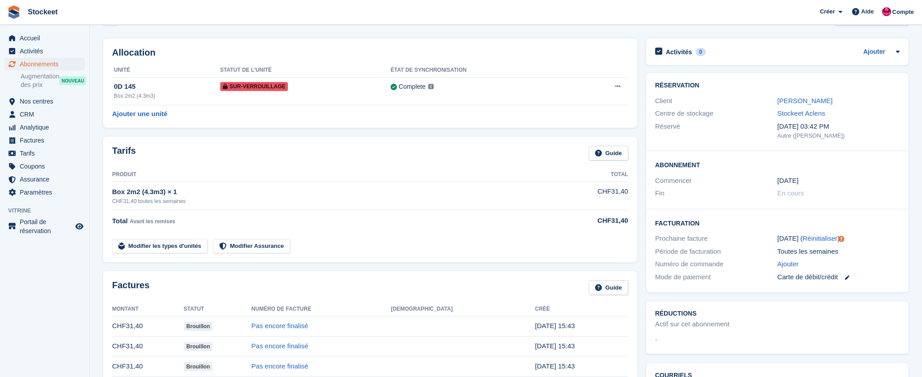
scroll to position [26, 0]
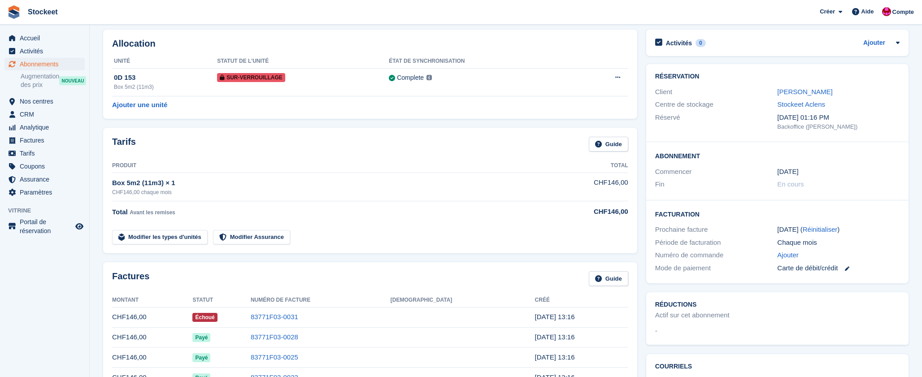
scroll to position [92, 0]
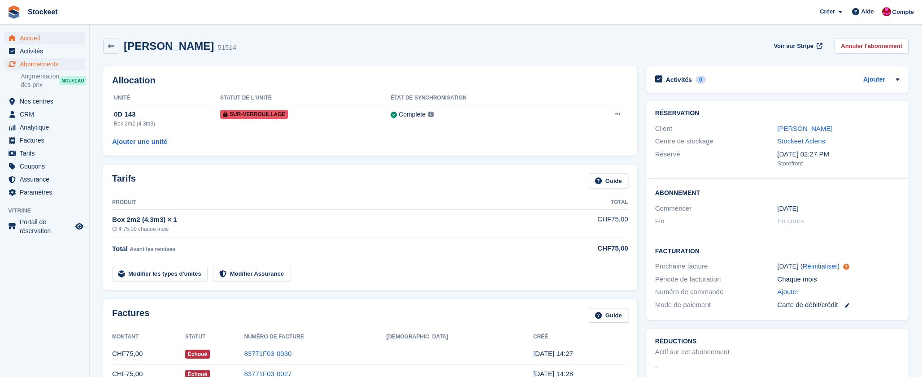
click at [31, 42] on span "Accueil" at bounding box center [47, 38] width 54 height 13
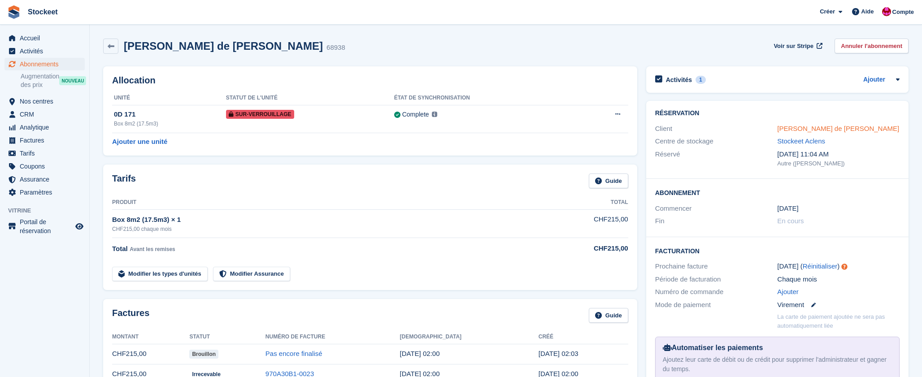
click at [801, 129] on link "Alves de sousa Marco" at bounding box center [838, 129] width 122 height 8
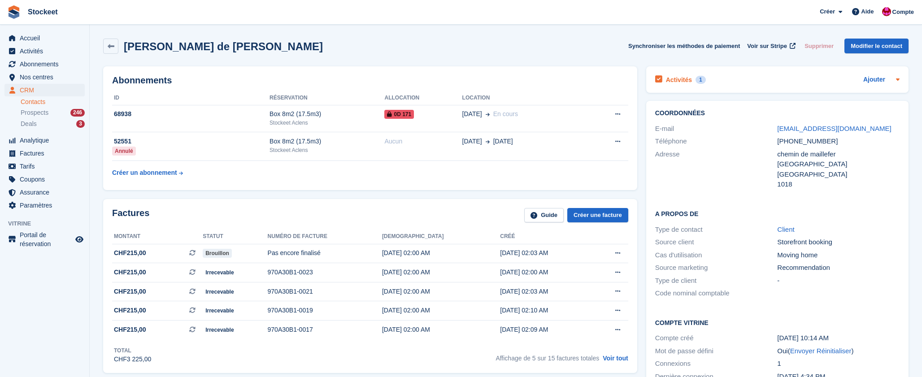
click at [680, 78] on h2 "Activités" at bounding box center [679, 80] width 26 height 8
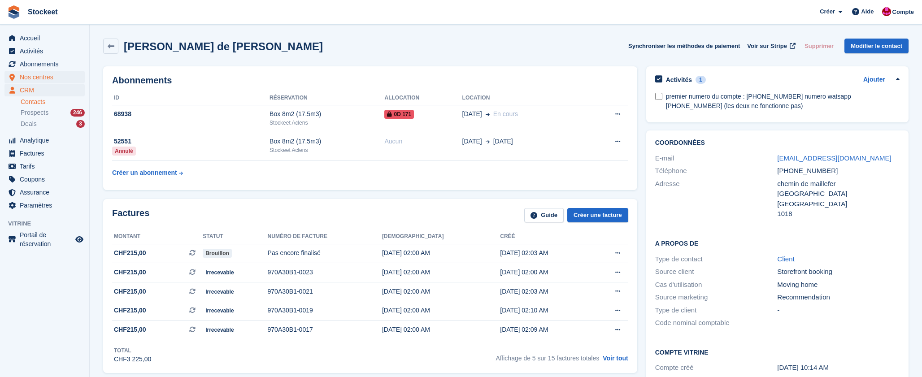
scroll to position [1, 0]
click at [29, 79] on span "Nos centres" at bounding box center [47, 77] width 54 height 13
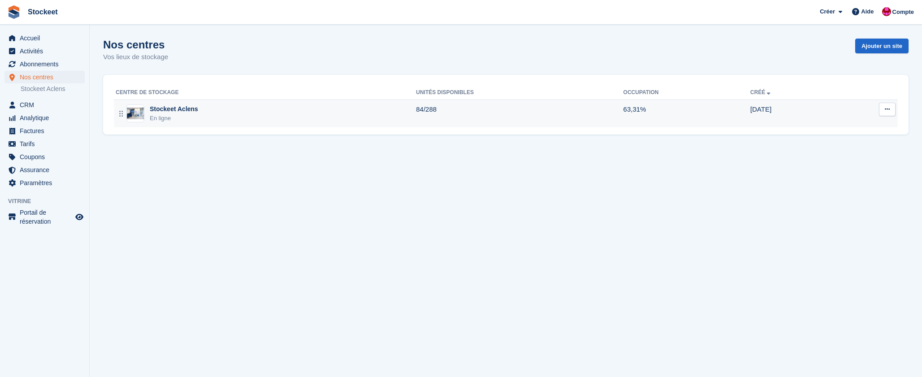
click at [229, 120] on div "Stockeet Aclens En ligne" at bounding box center [266, 114] width 301 height 18
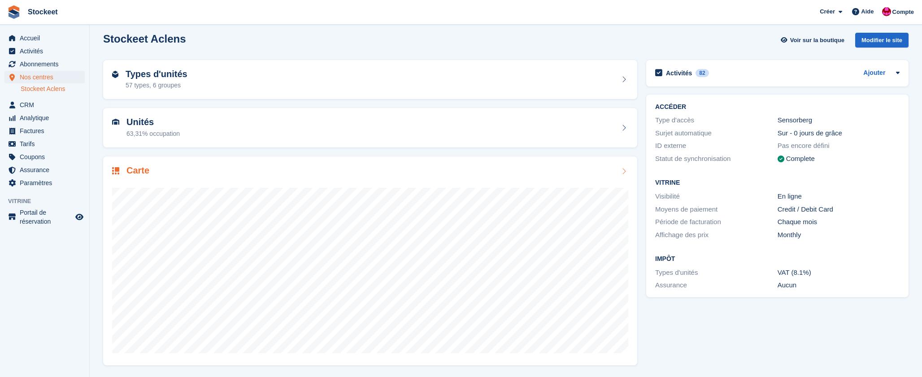
scroll to position [5, 0]
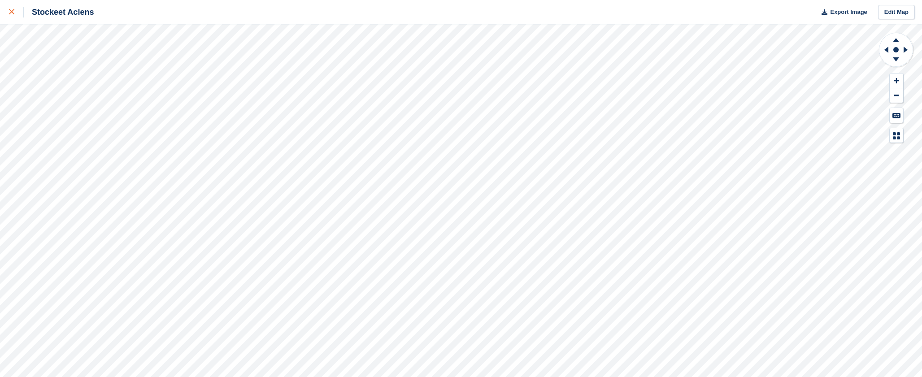
click at [15, 11] on div at bounding box center [16, 12] width 15 height 11
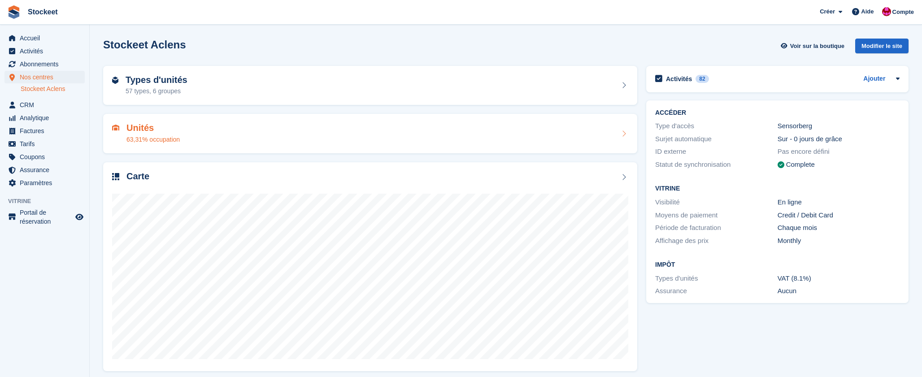
click at [170, 130] on h2 "Unités" at bounding box center [153, 128] width 53 height 10
